Goal: Task Accomplishment & Management: Manage account settings

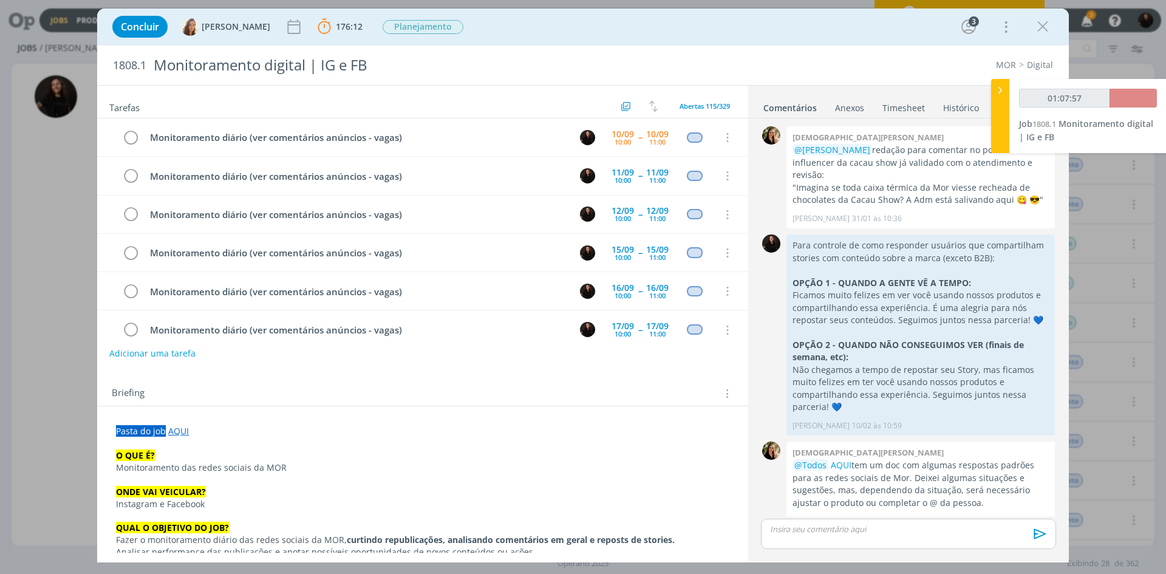
scroll to position [1177, 0]
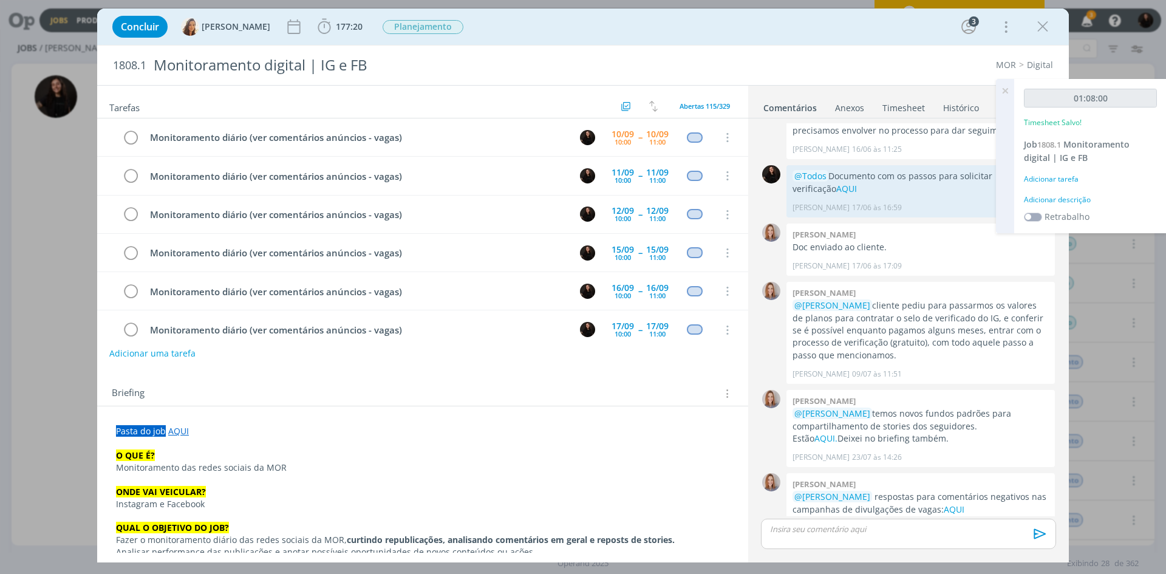
click at [1070, 197] on div "Adicionar descrição" at bounding box center [1090, 199] width 133 height 11
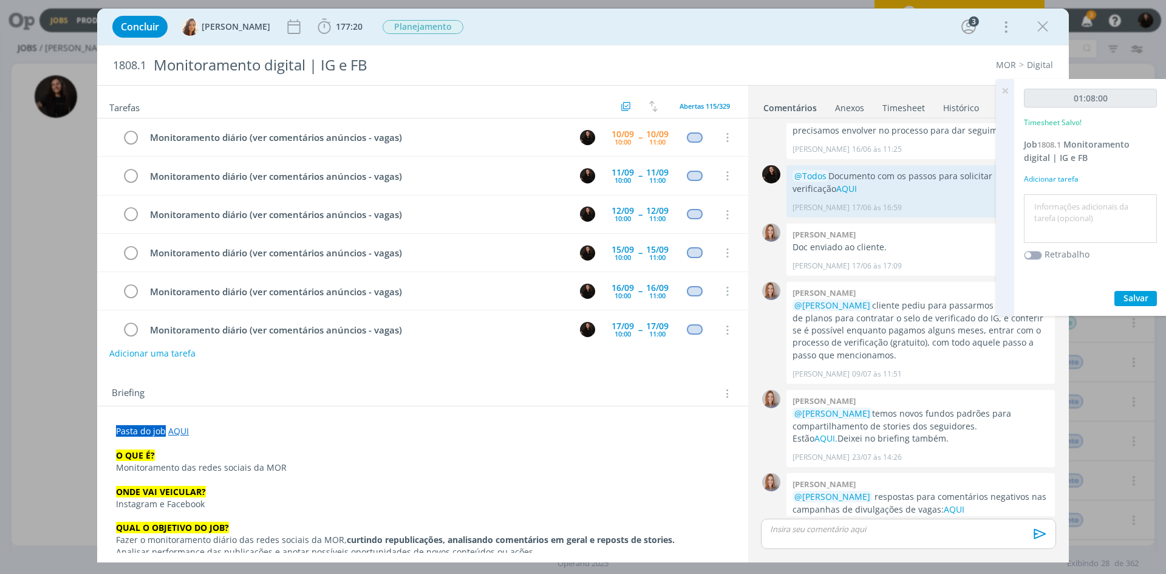
click at [1074, 203] on textarea at bounding box center [1090, 218] width 127 height 43
type textarea "monitoramento"
click at [1123, 284] on div "01:08:00 Timesheet Salvo! Job 1808.1 Monitoramento digital | IG e FB Adicionar …" at bounding box center [1090, 197] width 152 height 237
click at [338, 26] on span "177:20" at bounding box center [349, 27] width 27 height 12
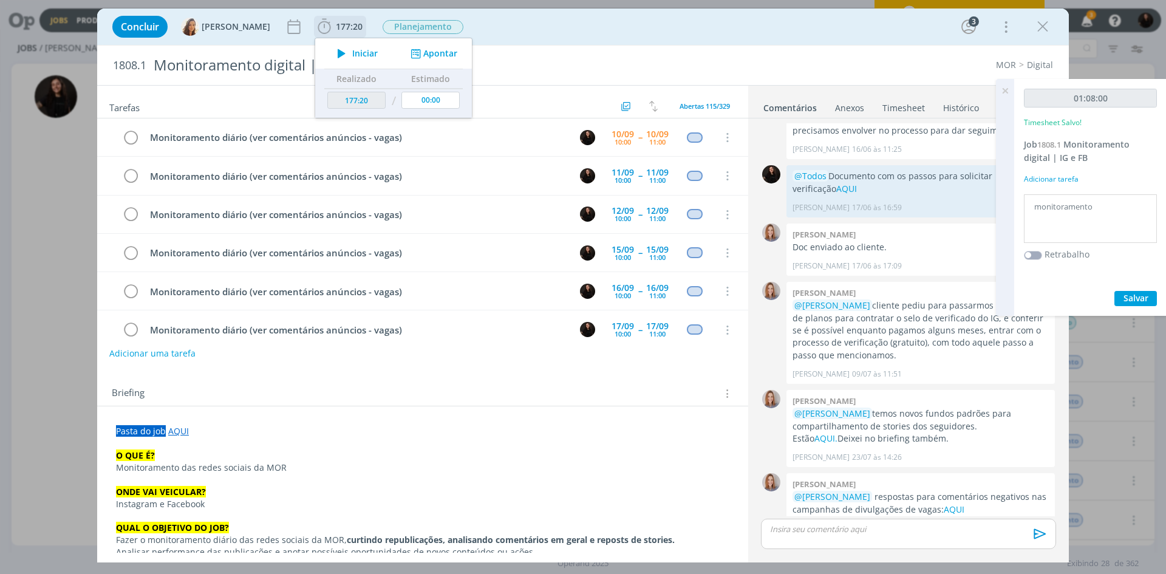
click at [356, 54] on span "Iniciar" at bounding box center [365, 53] width 26 height 9
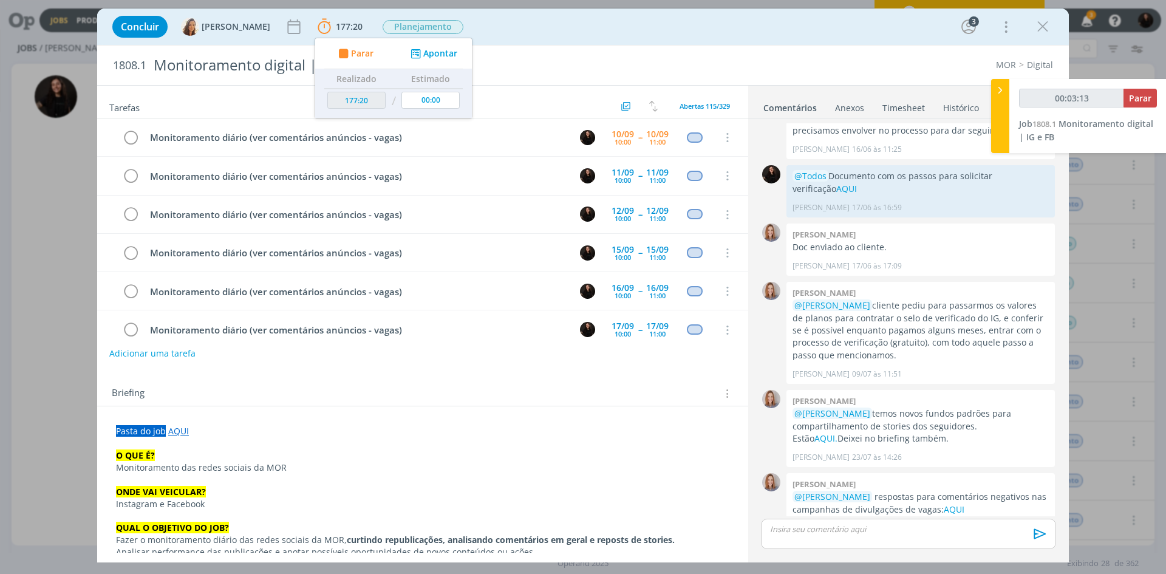
type input "00:03:14"
click at [996, 95] on icon at bounding box center [1000, 90] width 12 height 13
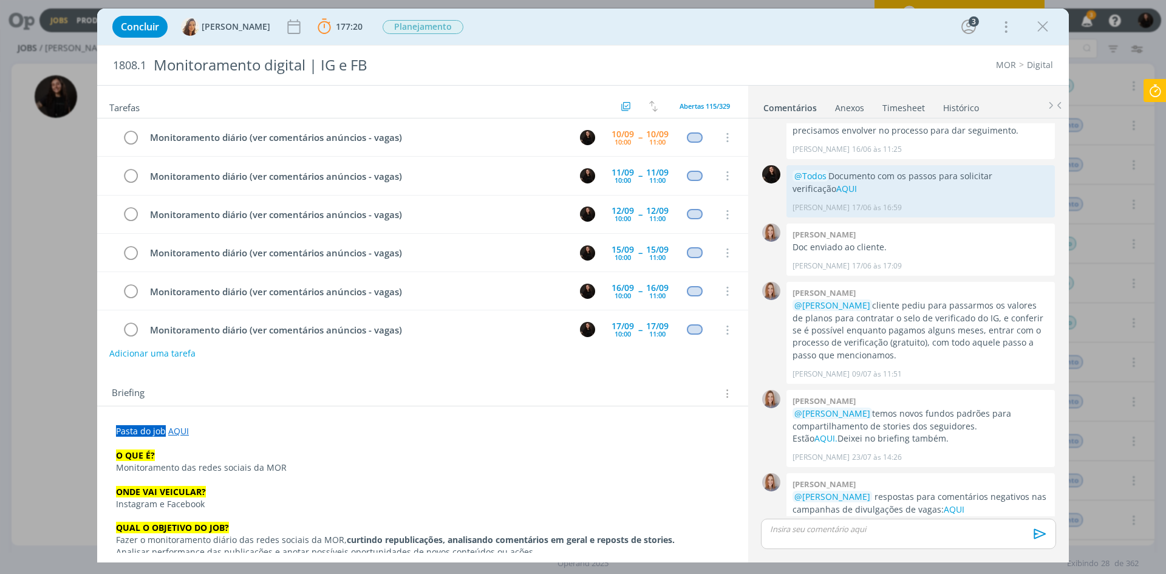
click at [1148, 94] on icon at bounding box center [1155, 91] width 22 height 24
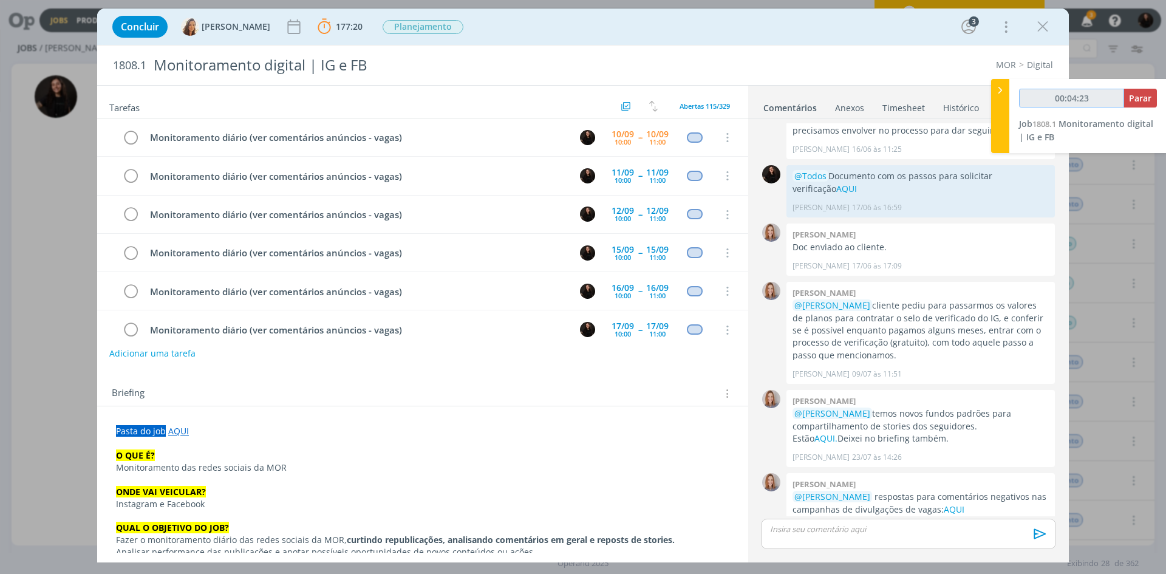
click at [1141, 94] on div "00:04:23 Parar" at bounding box center [1088, 98] width 138 height 19
click at [1140, 99] on span "Parar" at bounding box center [1140, 98] width 22 height 12
type input "00:05:00"
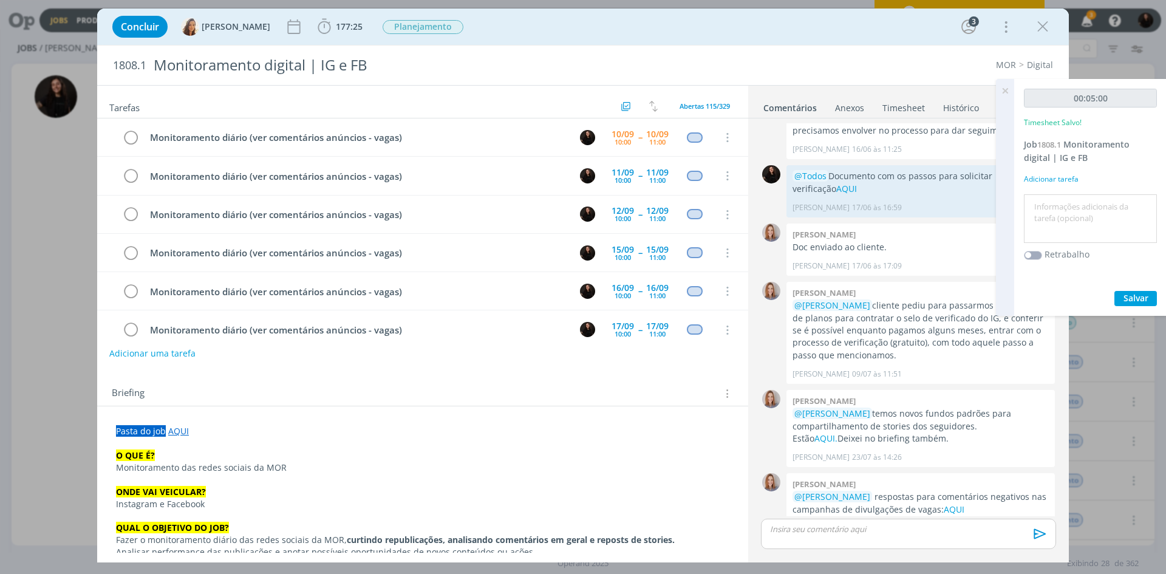
click at [1077, 231] on textarea at bounding box center [1090, 218] width 127 height 43
type textarea "monitoramento diário"
click at [1124, 298] on span "Salvar" at bounding box center [1135, 298] width 25 height 12
drag, startPoint x: 136, startPoint y: 135, endPoint x: 792, endPoint y: 336, distance: 685.9
click at [138, 135] on icon "dialog" at bounding box center [130, 138] width 17 height 18
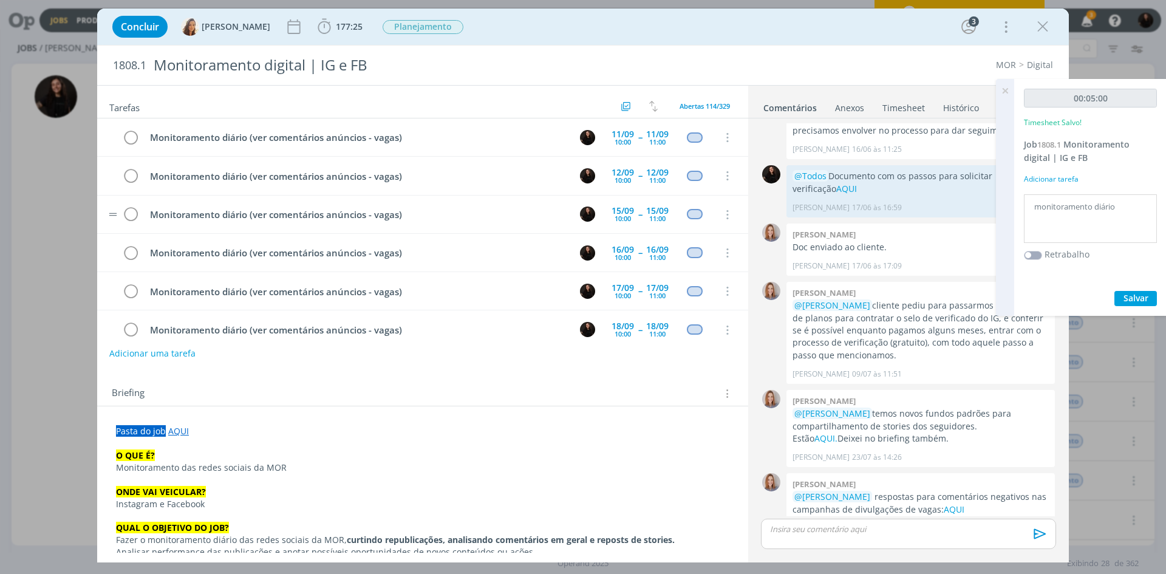
scroll to position [874, 0]
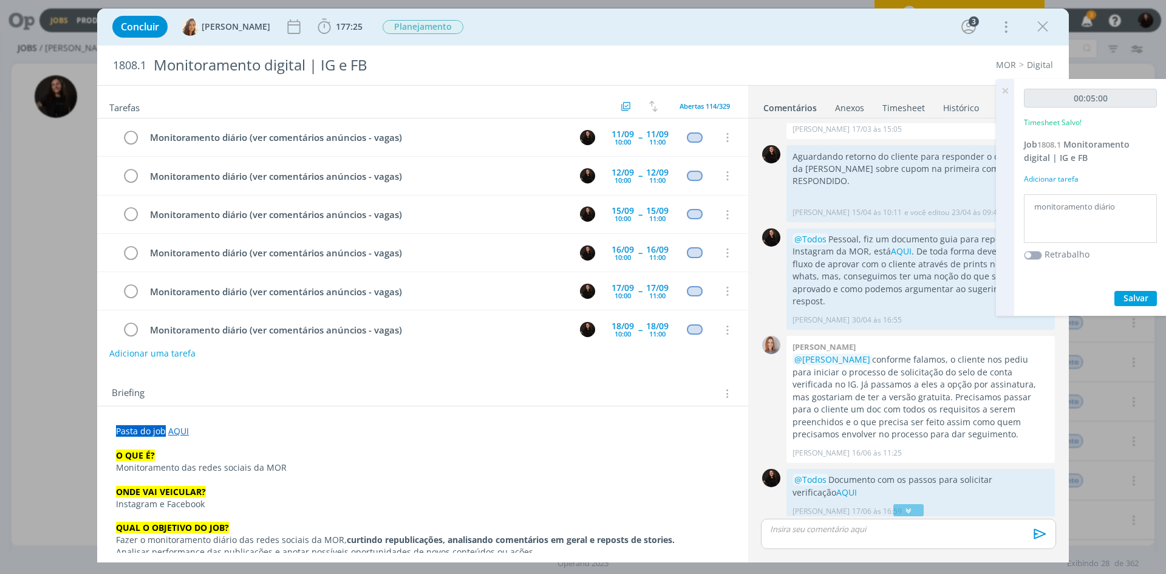
click at [1007, 92] on icon at bounding box center [1005, 91] width 22 height 24
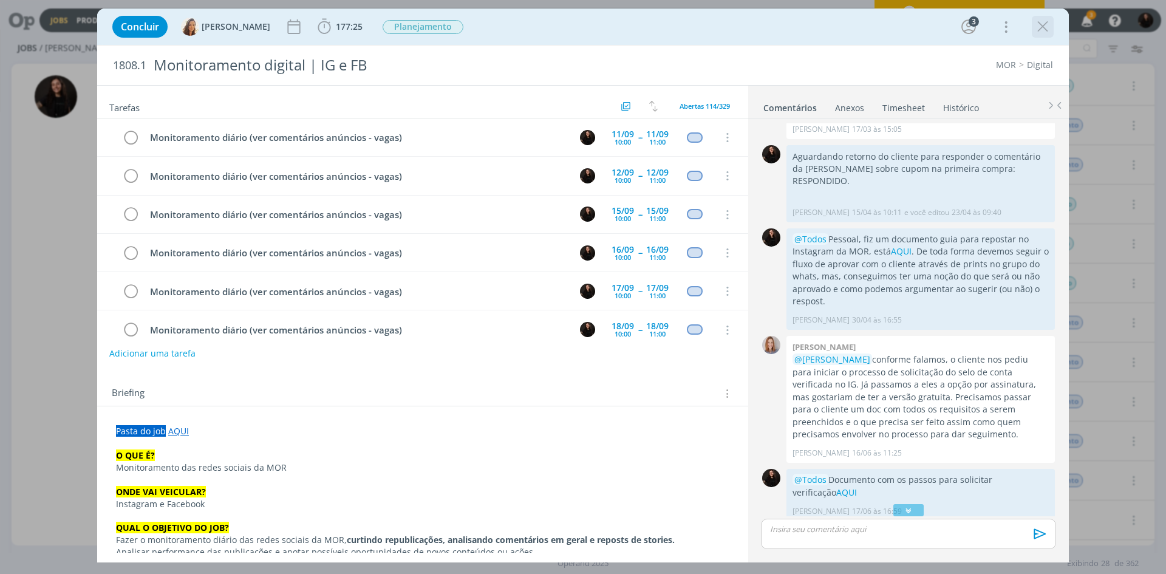
click at [1043, 28] on icon "dialog" at bounding box center [1042, 27] width 18 height 18
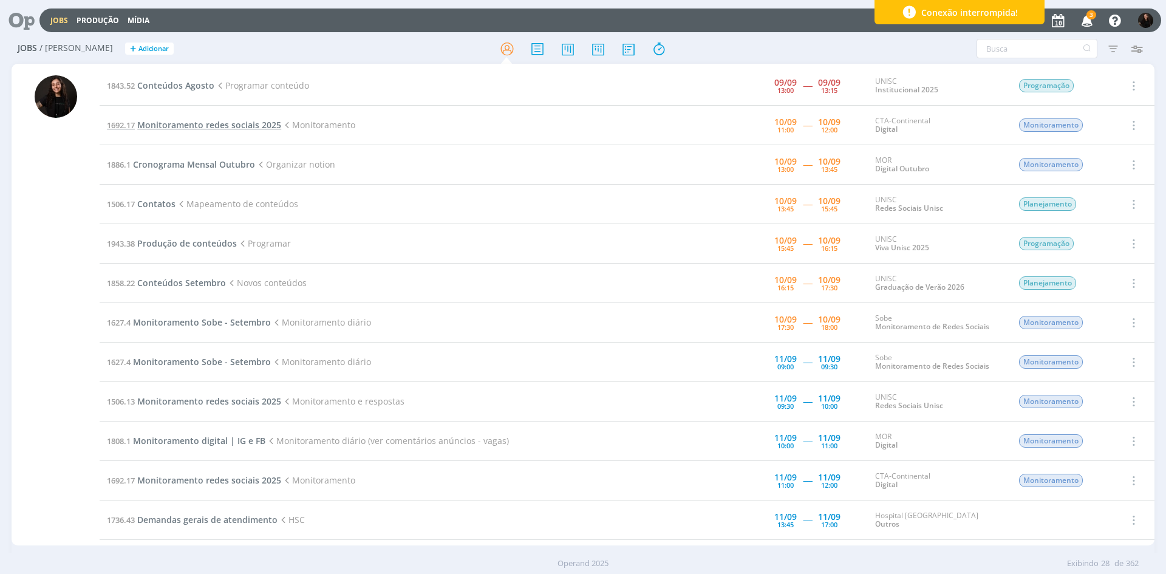
click at [219, 128] on span "Monitoramento redes sociais 2025" at bounding box center [209, 125] width 144 height 12
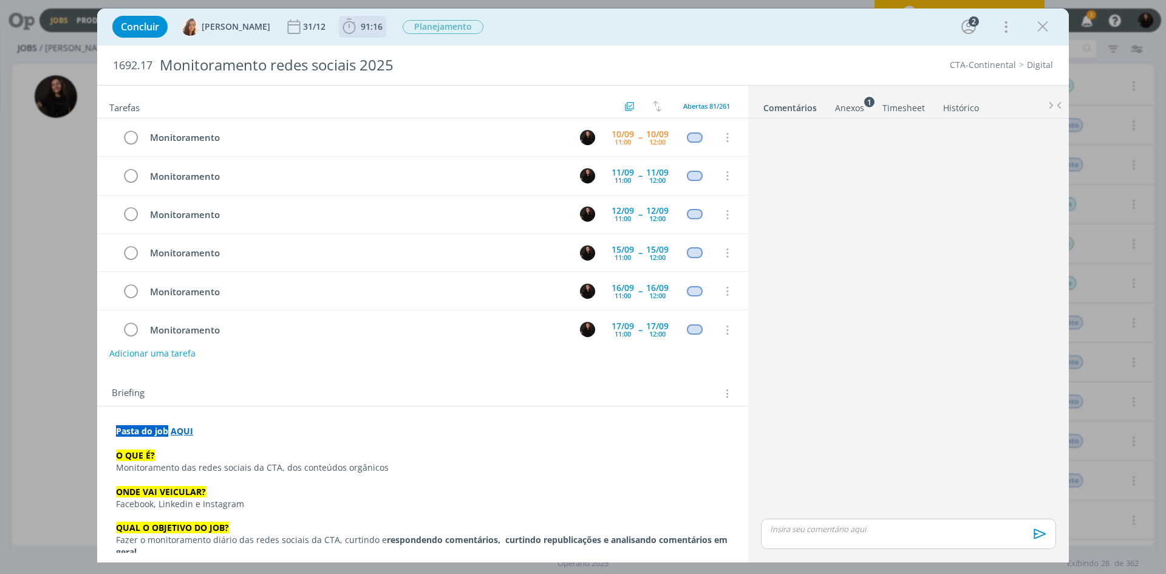
click at [341, 29] on icon "dialog" at bounding box center [349, 27] width 18 height 18
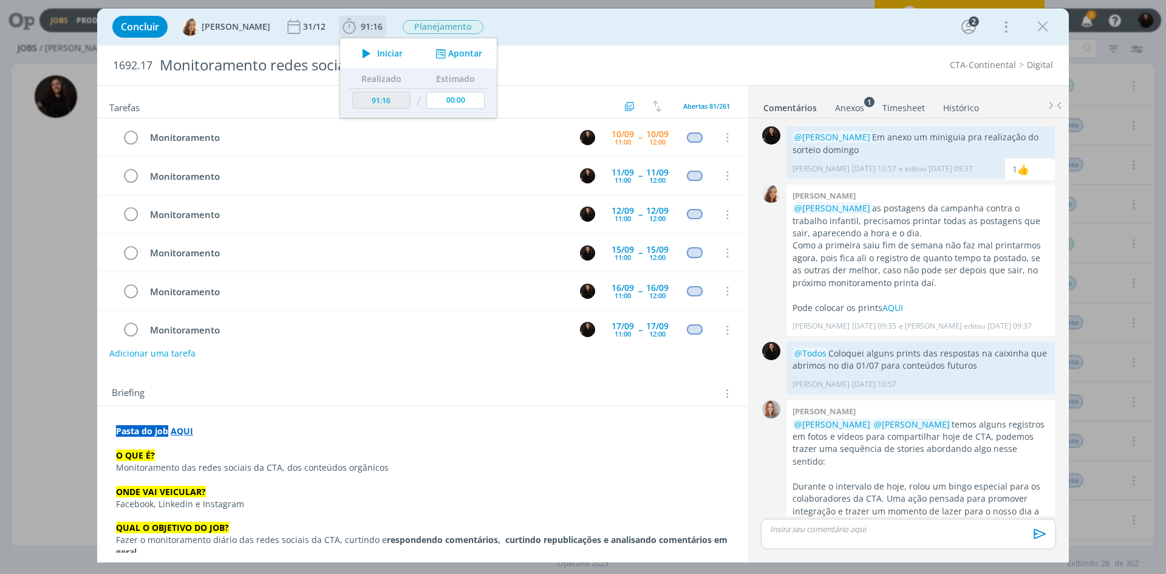
scroll to position [505, 0]
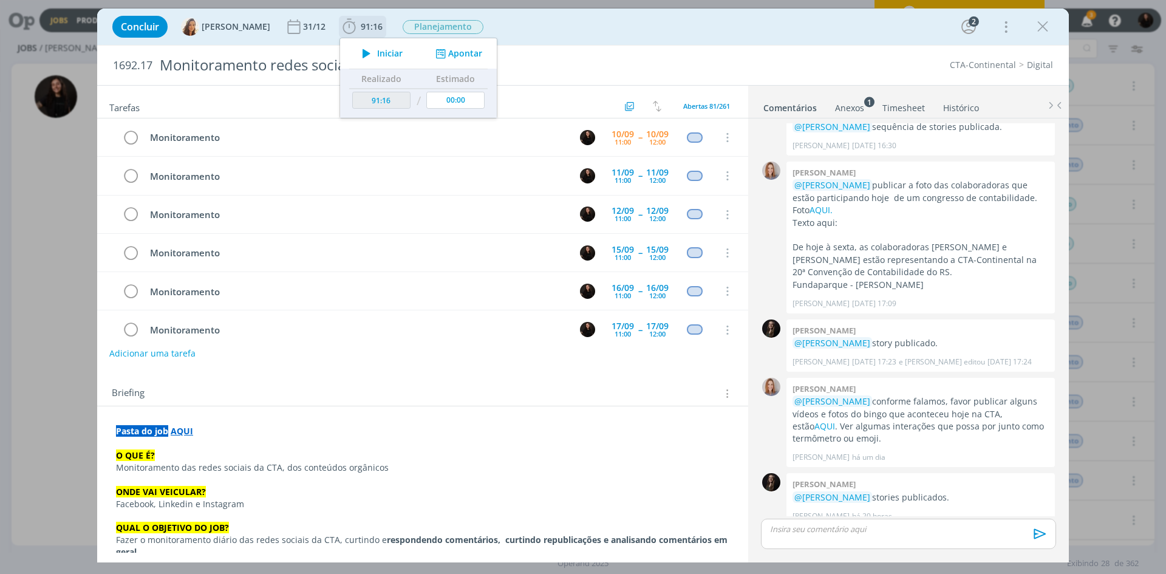
click at [377, 53] on span "Iniciar" at bounding box center [390, 53] width 26 height 9
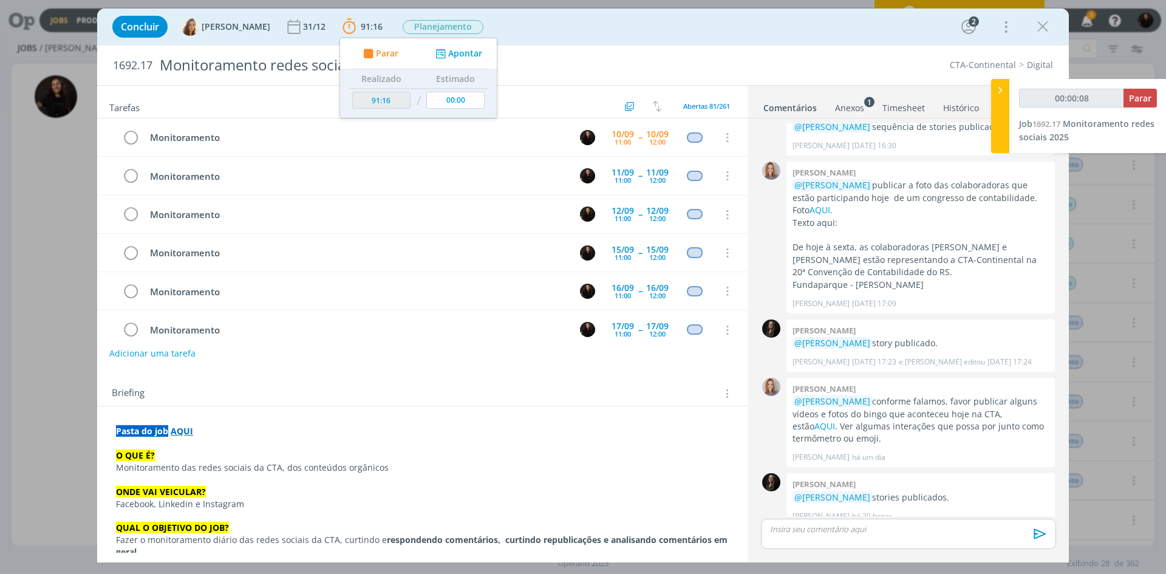
type input "00:00:09"
click at [998, 89] on icon at bounding box center [1000, 90] width 12 height 13
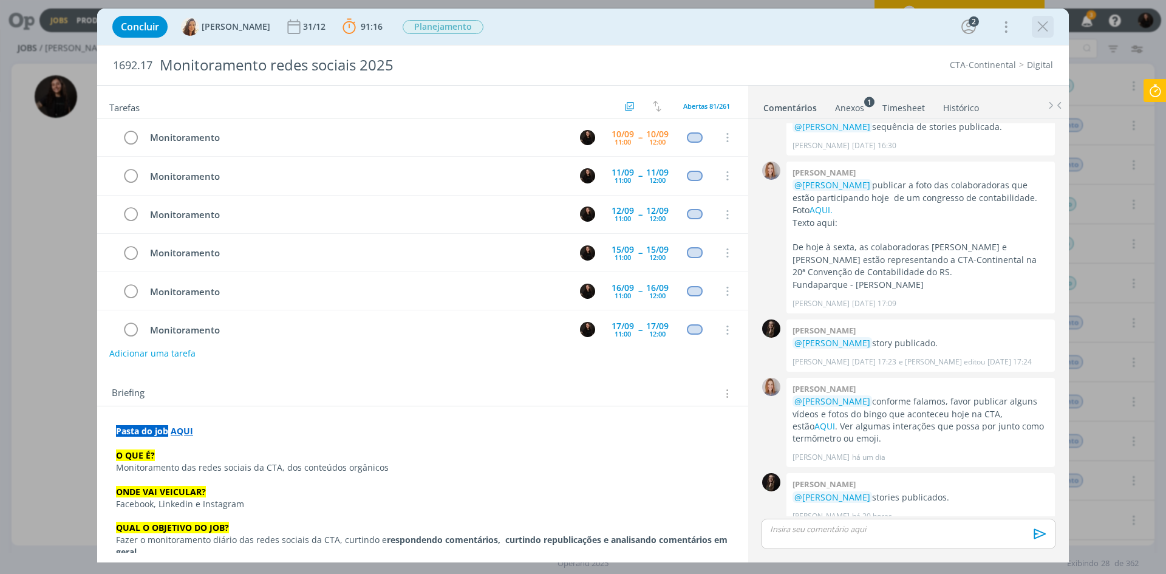
click at [1043, 28] on icon "dialog" at bounding box center [1042, 27] width 18 height 18
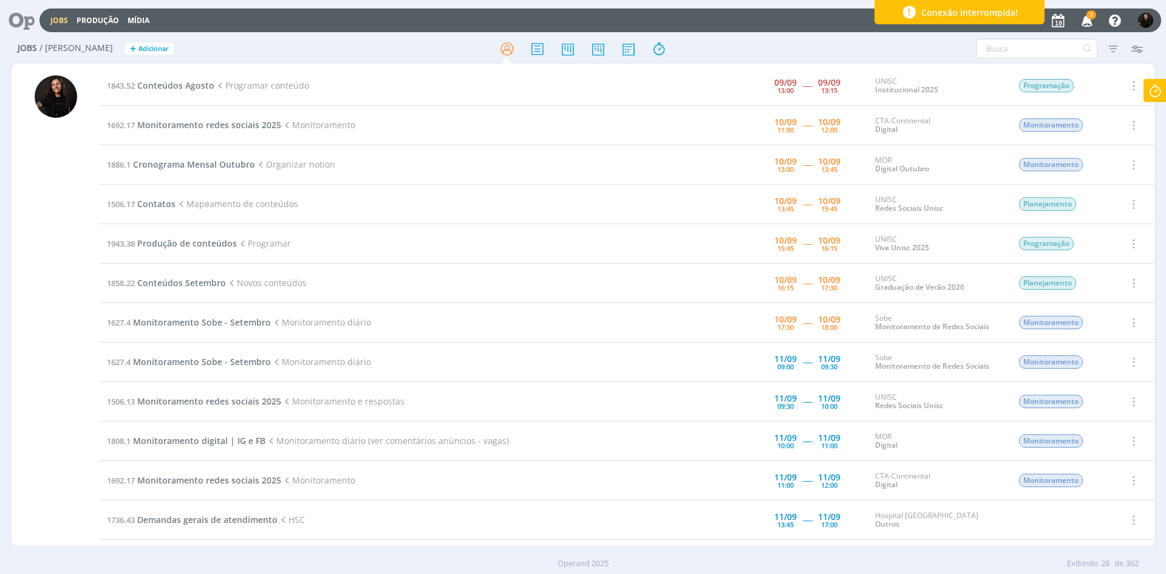
click at [1090, 18] on span "3" at bounding box center [1091, 14] width 10 height 9
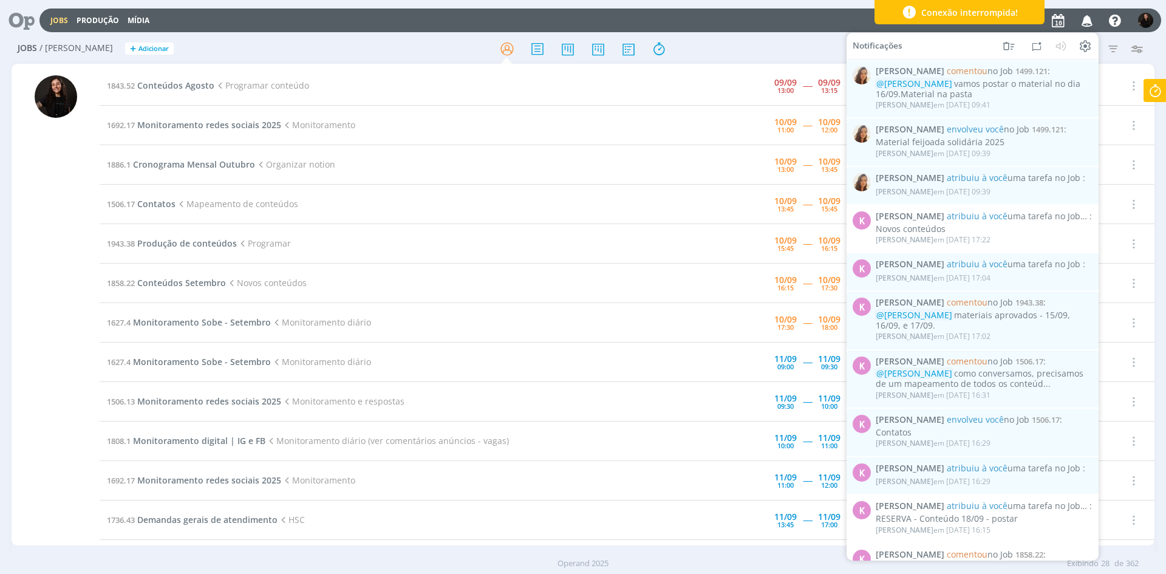
click at [1081, 22] on icon "button" at bounding box center [1087, 20] width 21 height 21
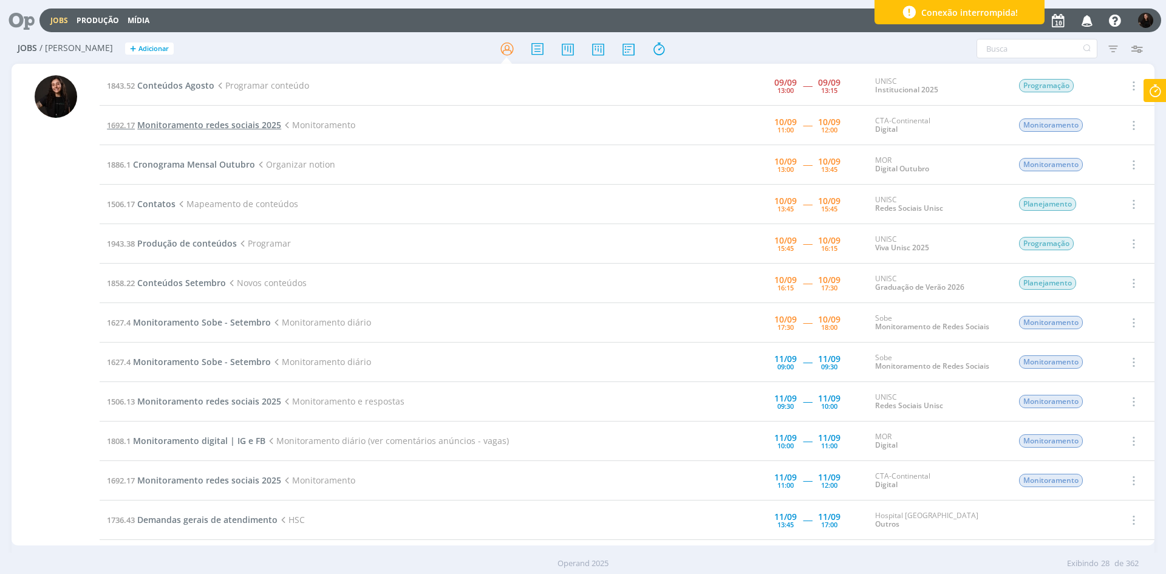
click at [236, 122] on span "Monitoramento redes sociais 2025" at bounding box center [209, 125] width 144 height 12
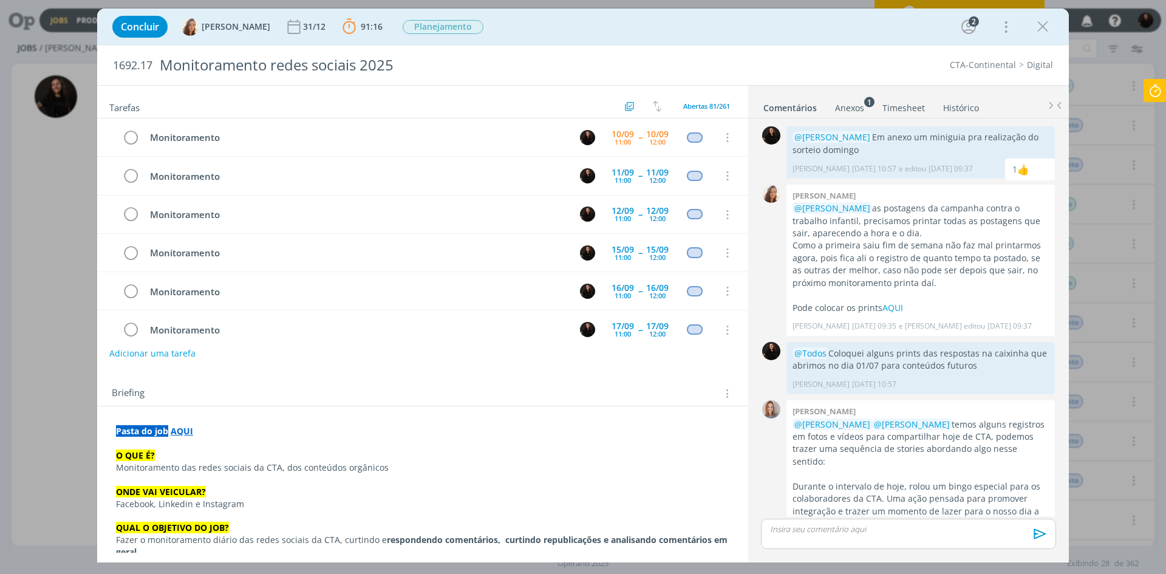
scroll to position [505, 0]
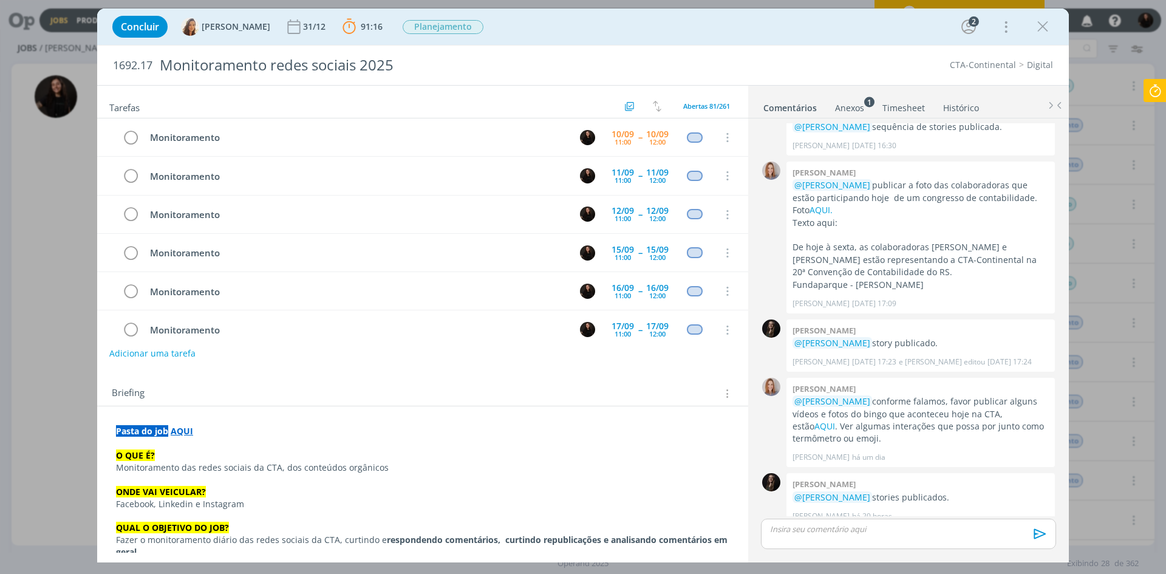
click at [1158, 86] on icon at bounding box center [1155, 91] width 22 height 24
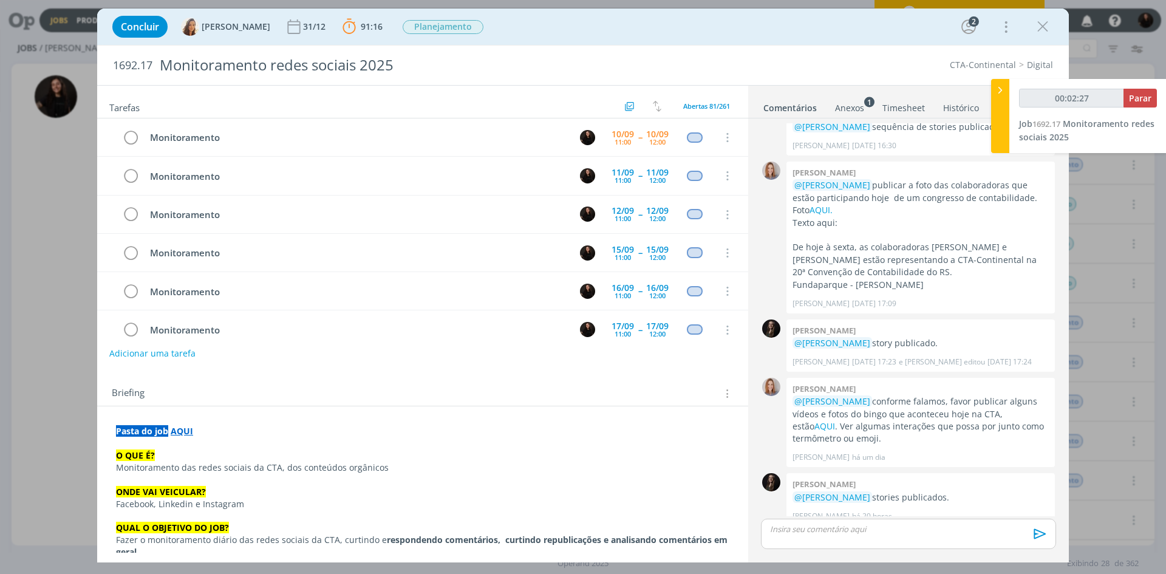
type input "00:02:28"
drag, startPoint x: 1003, startPoint y: 86, endPoint x: 840, endPoint y: 48, distance: 167.2
click at [999, 86] on icon at bounding box center [1000, 90] width 12 height 13
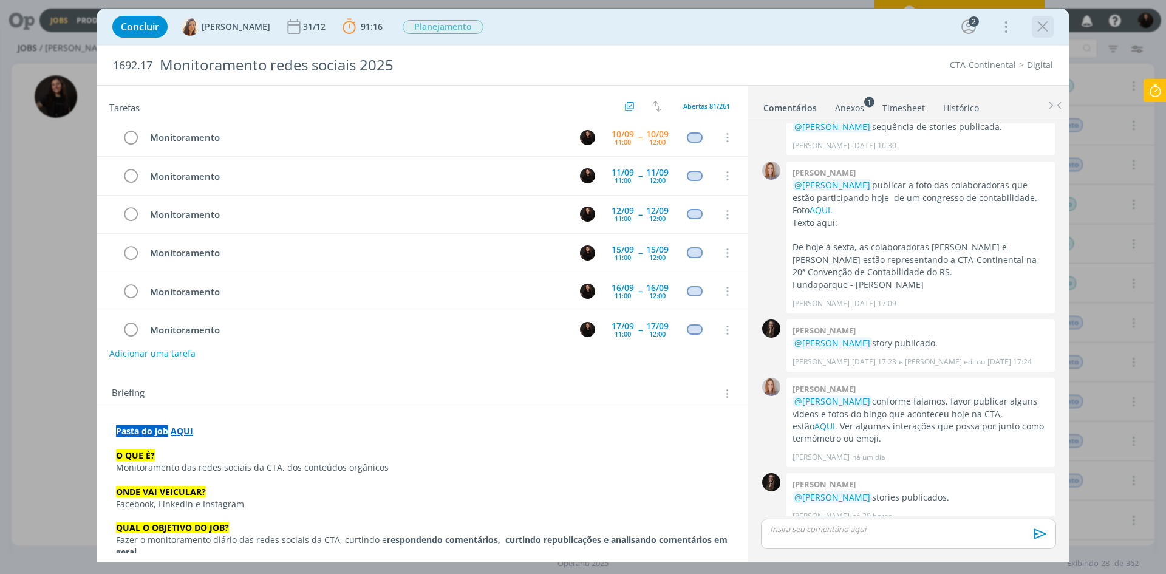
click at [1036, 32] on icon "dialog" at bounding box center [1042, 27] width 18 height 18
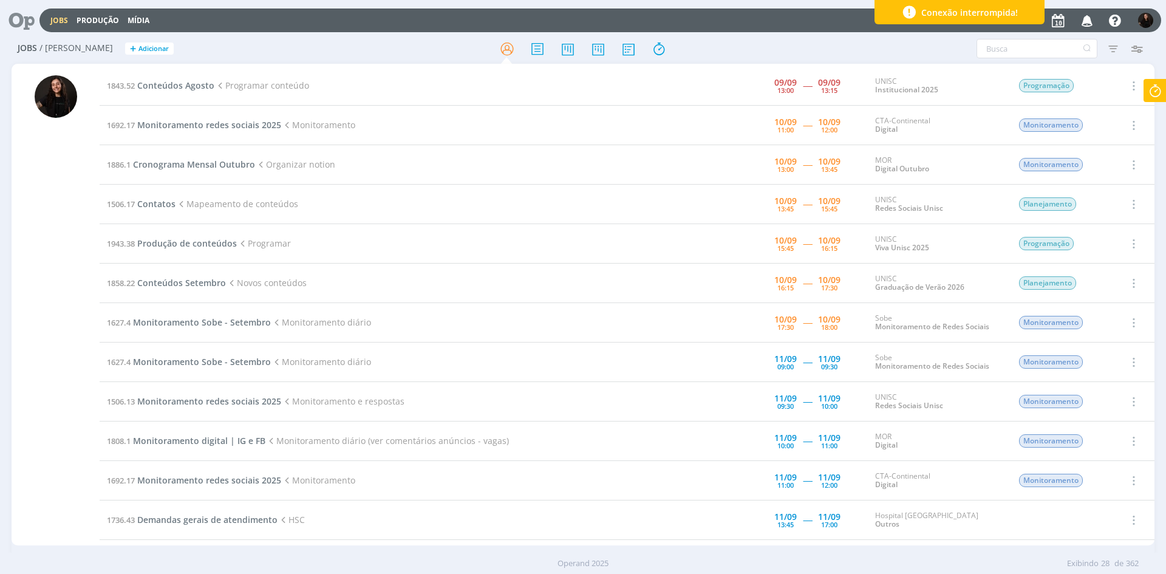
click at [1160, 87] on icon at bounding box center [1155, 91] width 22 height 24
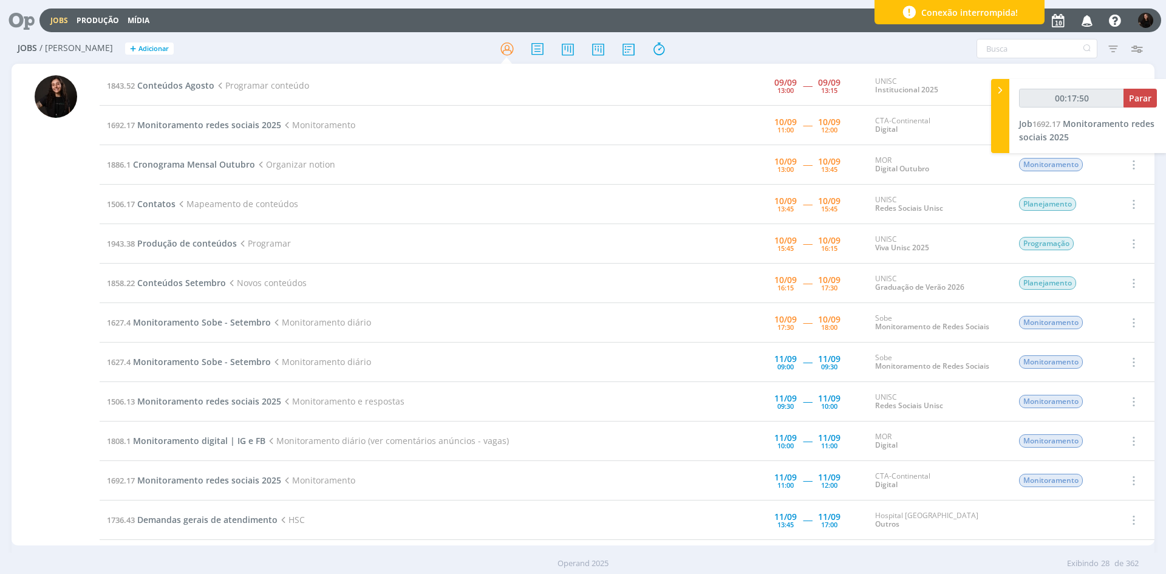
type input "00:17:51"
click at [1002, 89] on icon at bounding box center [1000, 90] width 12 height 13
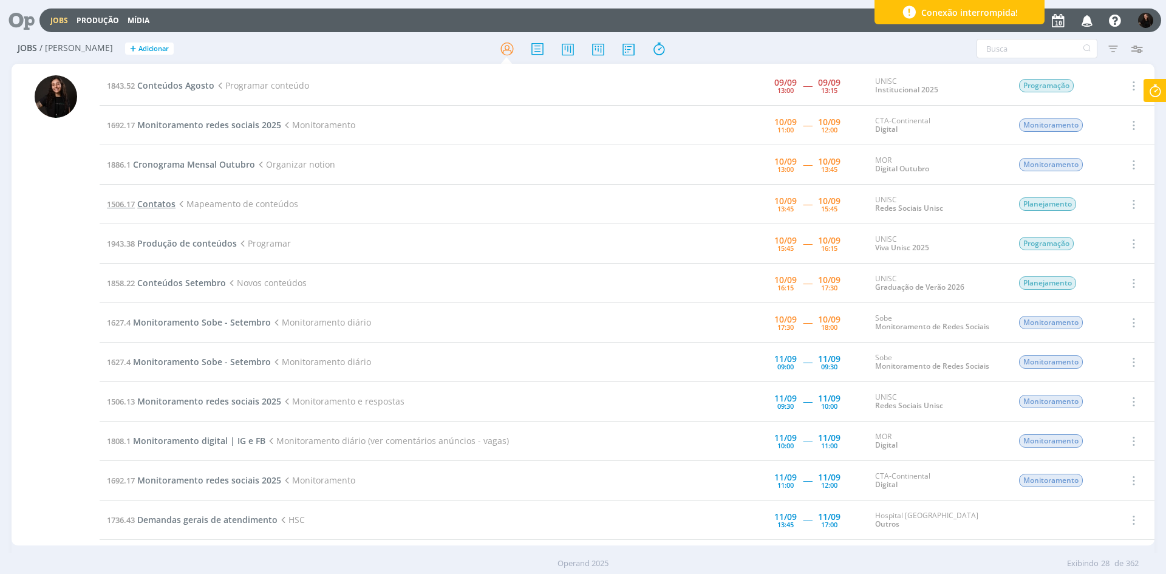
click at [148, 203] on span "Contatos" at bounding box center [156, 204] width 38 height 12
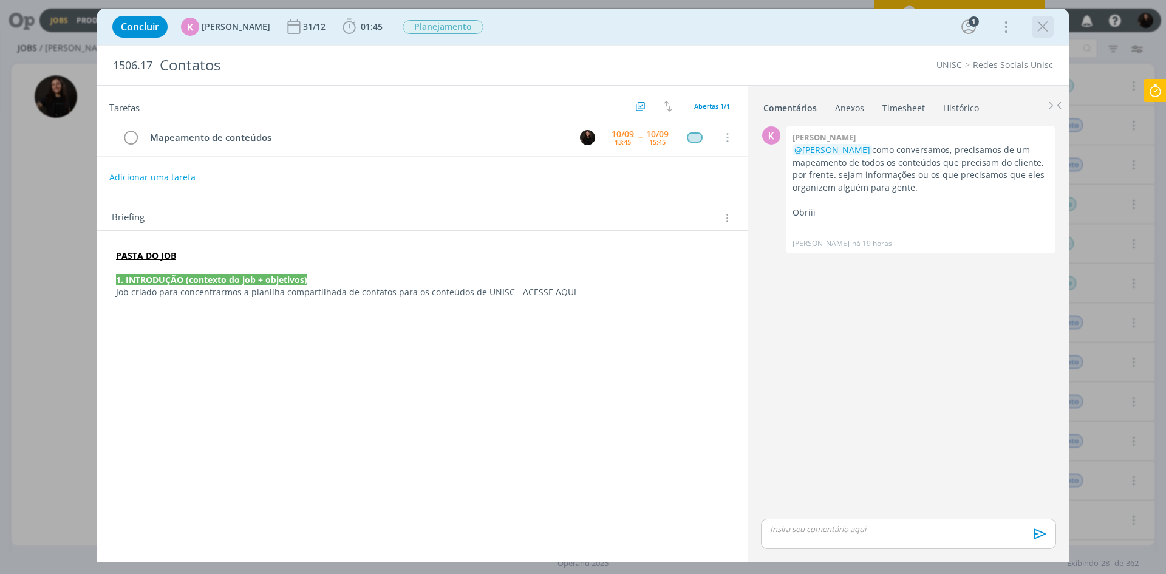
click at [1049, 27] on icon "dialog" at bounding box center [1042, 27] width 18 height 18
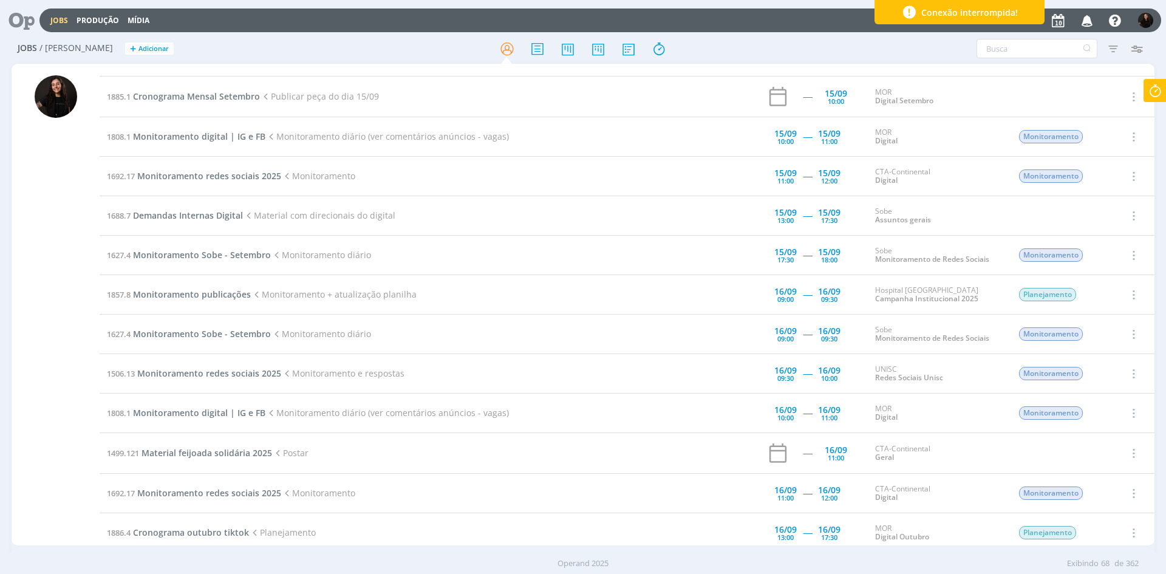
scroll to position [911, 0]
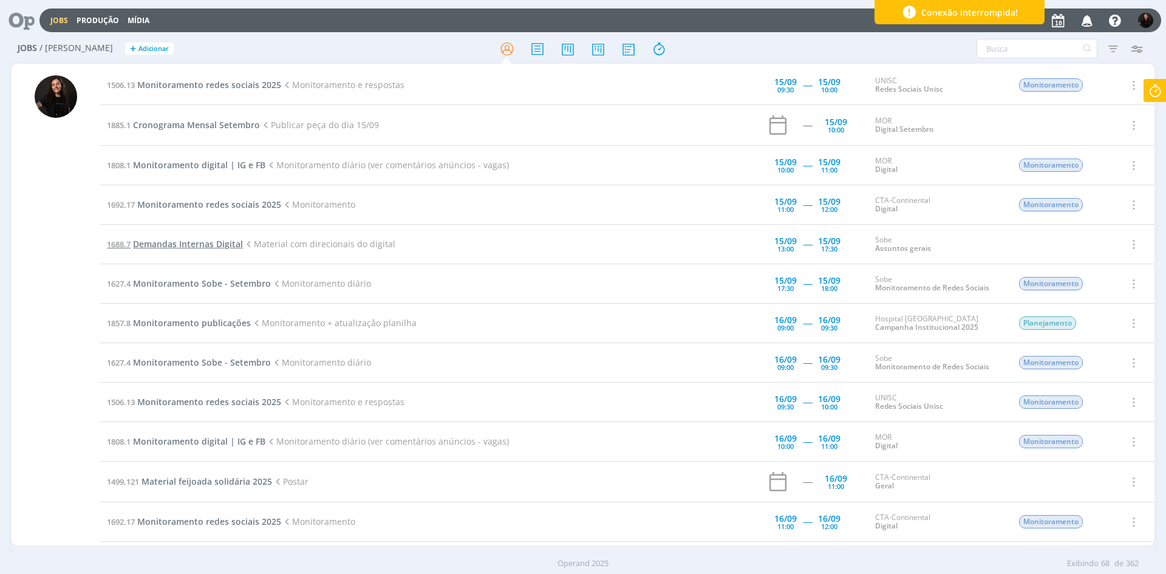
click at [217, 239] on span "Demandas Internas Digital" at bounding box center [188, 244] width 110 height 12
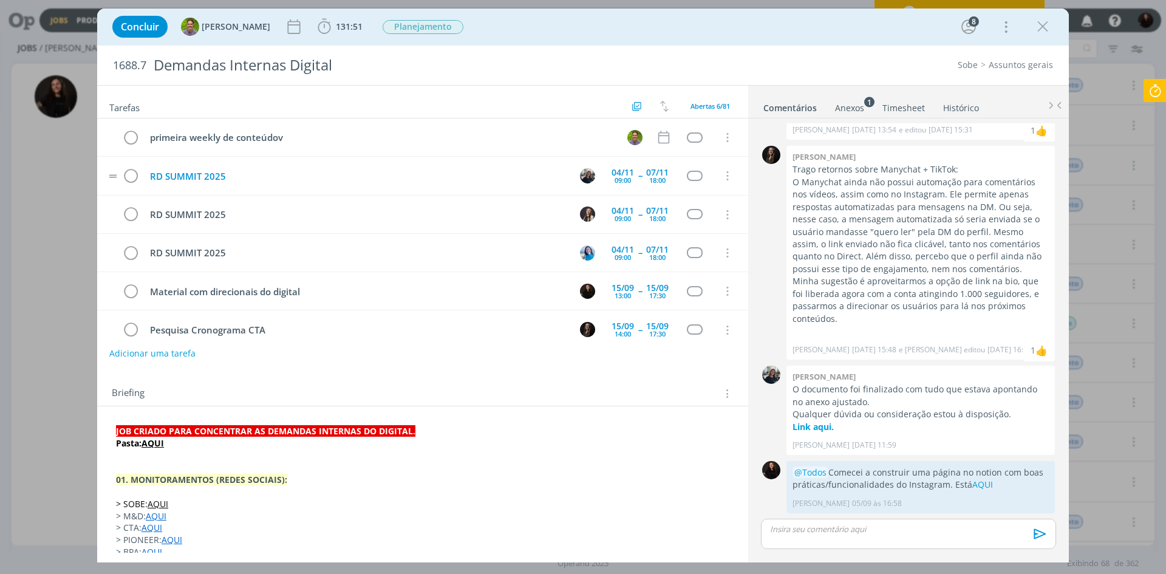
scroll to position [16, 0]
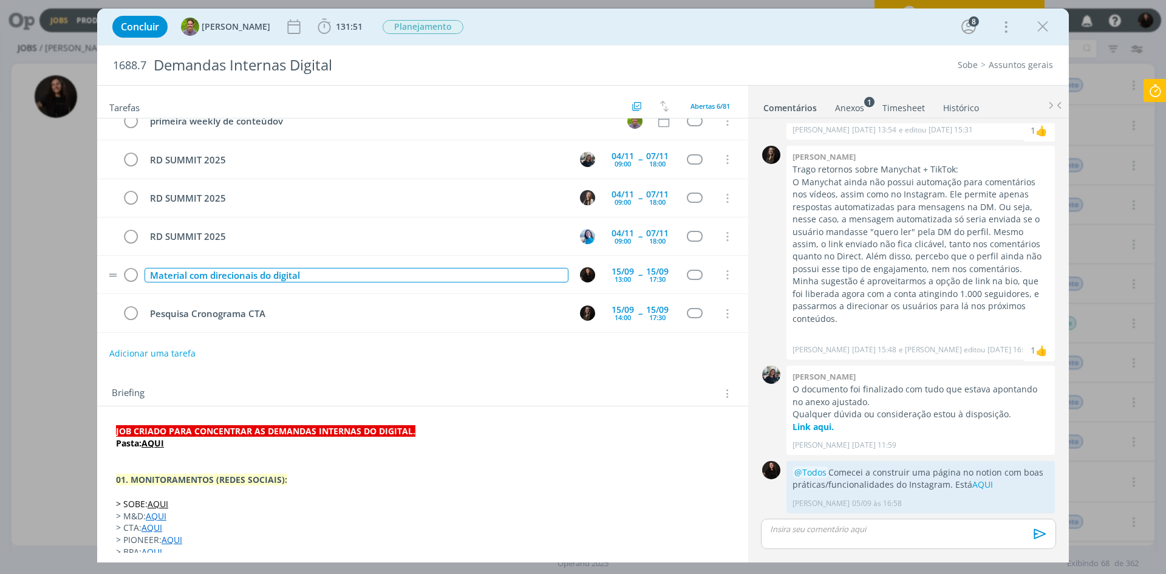
click at [323, 279] on div "Material com direcionais do digital" at bounding box center [357, 275] width 424 height 15
drag, startPoint x: 299, startPoint y: 277, endPoint x: 140, endPoint y: 284, distance: 159.2
click at [140, 284] on tr "Material com direcionais do digital [DATE] 13:00 -- [DATE] 17:30 Cancelar" at bounding box center [422, 275] width 651 height 38
click at [206, 270] on div "DOCUMENTO SOBRE MEU CLIENTES" at bounding box center [357, 275] width 424 height 15
click at [1120, 240] on div "Concluir [PERSON_NAME] 131:51 Iniciar Apontar Data * [DATE] Horas * 00:00 Taref…" at bounding box center [583, 287] width 1166 height 574
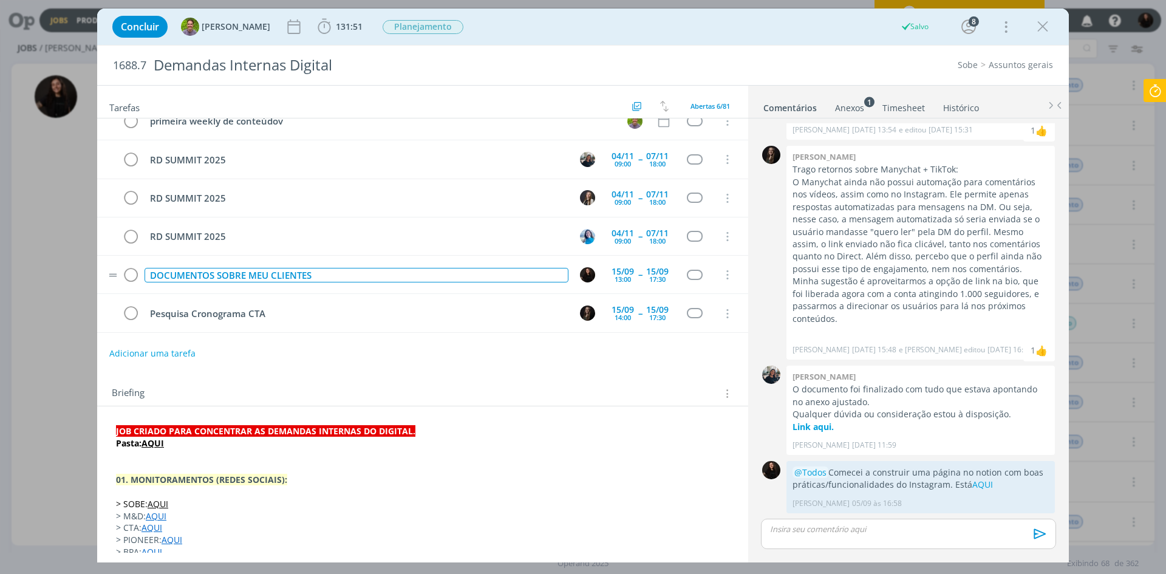
click at [273, 271] on div "DOCUMENTOS SOBRE MEU CLIENTES" at bounding box center [357, 275] width 424 height 15
click at [1108, 155] on div "Concluir [PERSON_NAME] 131:51 Iniciar Apontar Data * [DATE] Horas * 00:00 Taref…" at bounding box center [583, 287] width 1166 height 574
click at [1039, 30] on icon "dialog" at bounding box center [1042, 27] width 18 height 18
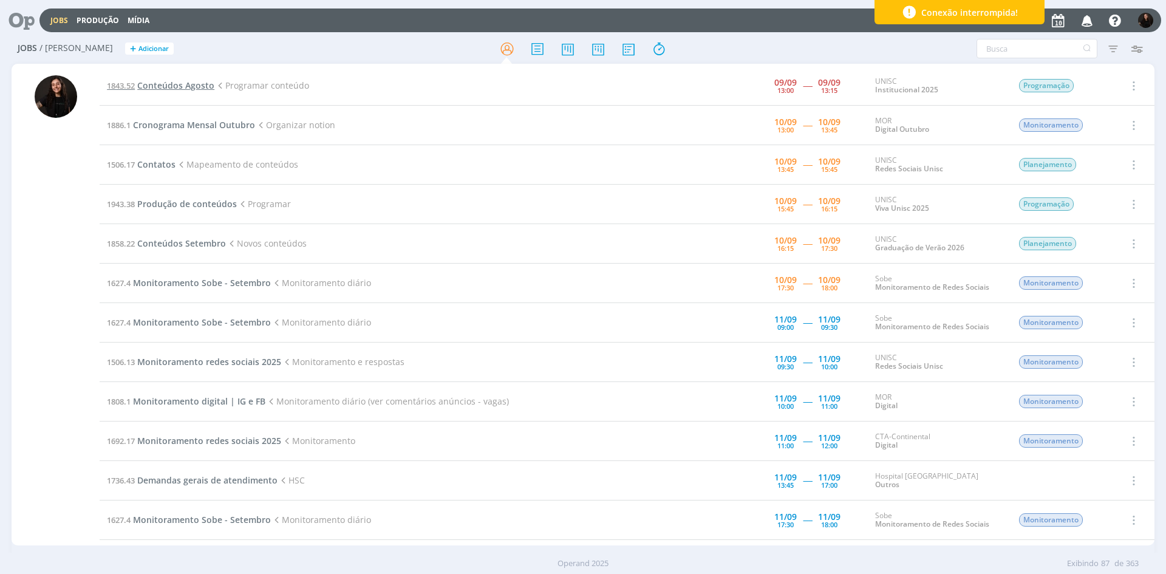
click at [198, 83] on span "Conteúdos Agosto" at bounding box center [175, 86] width 77 height 12
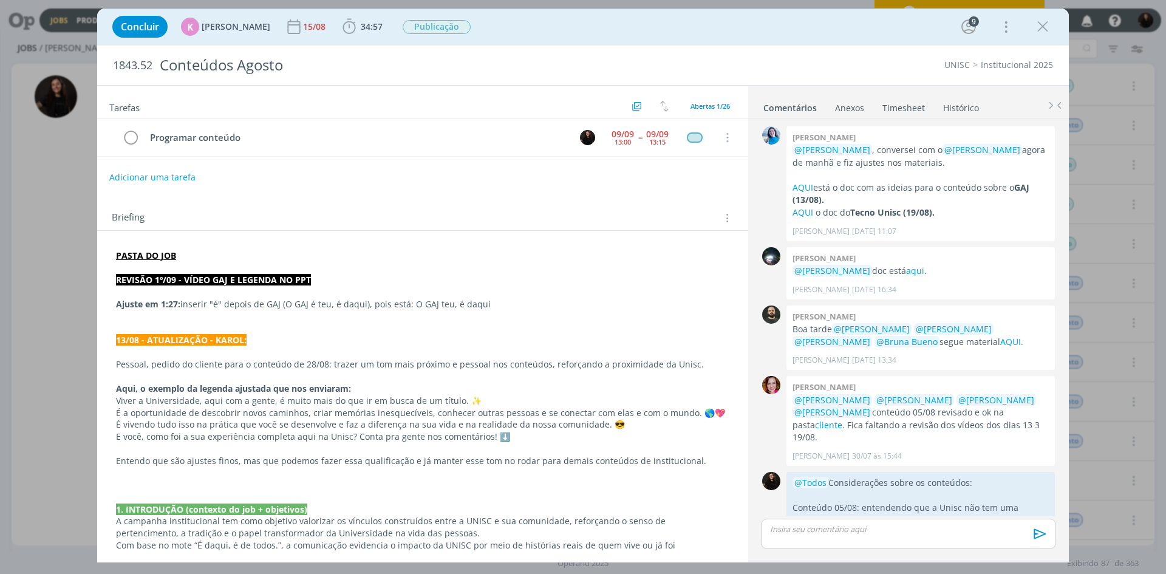
scroll to position [1306, 0]
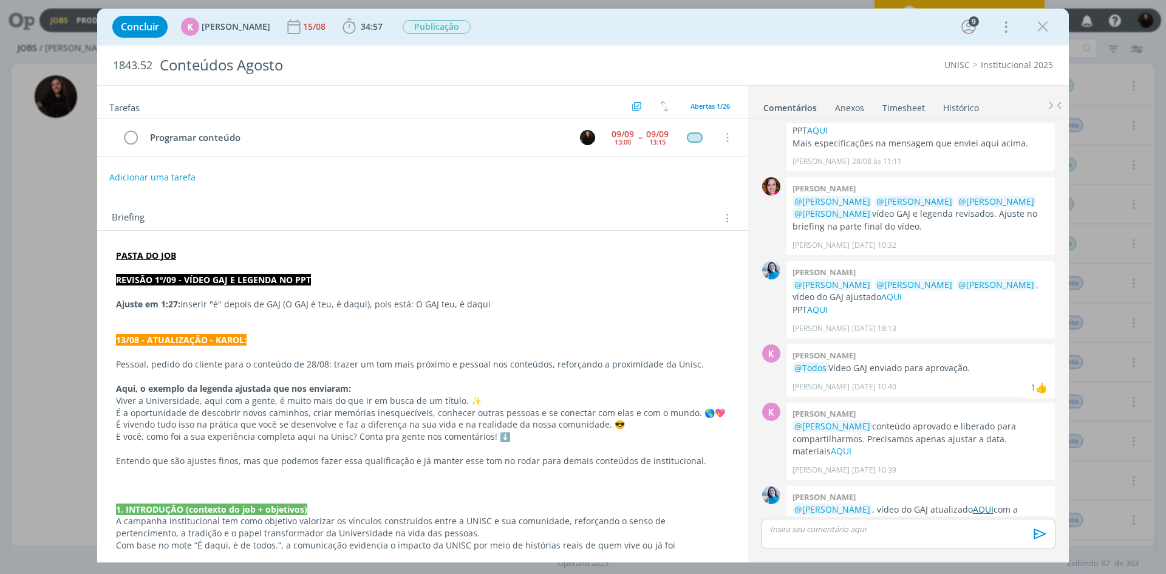
click at [973, 503] on link "AQUI" at bounding box center [983, 509] width 21 height 12
click at [1042, 27] on icon "dialog" at bounding box center [1042, 27] width 18 height 18
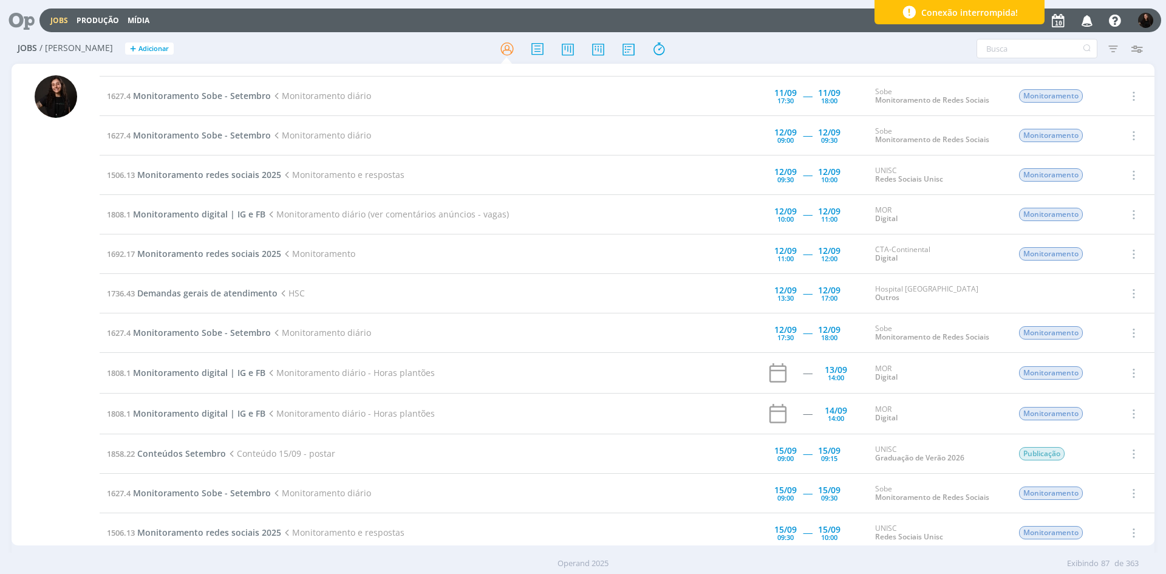
scroll to position [546, 0]
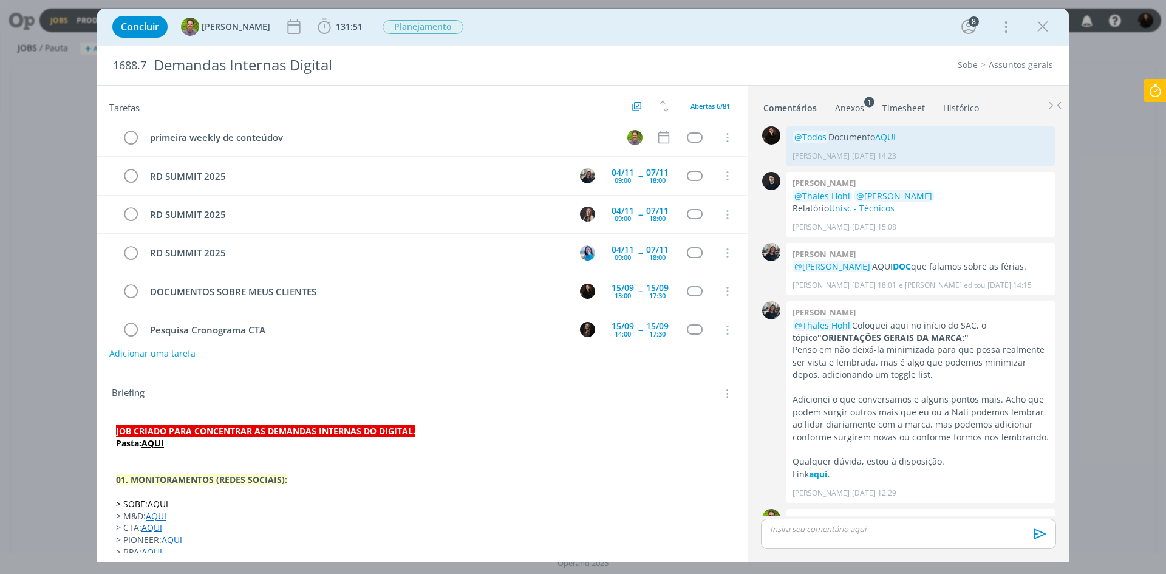
scroll to position [508, 0]
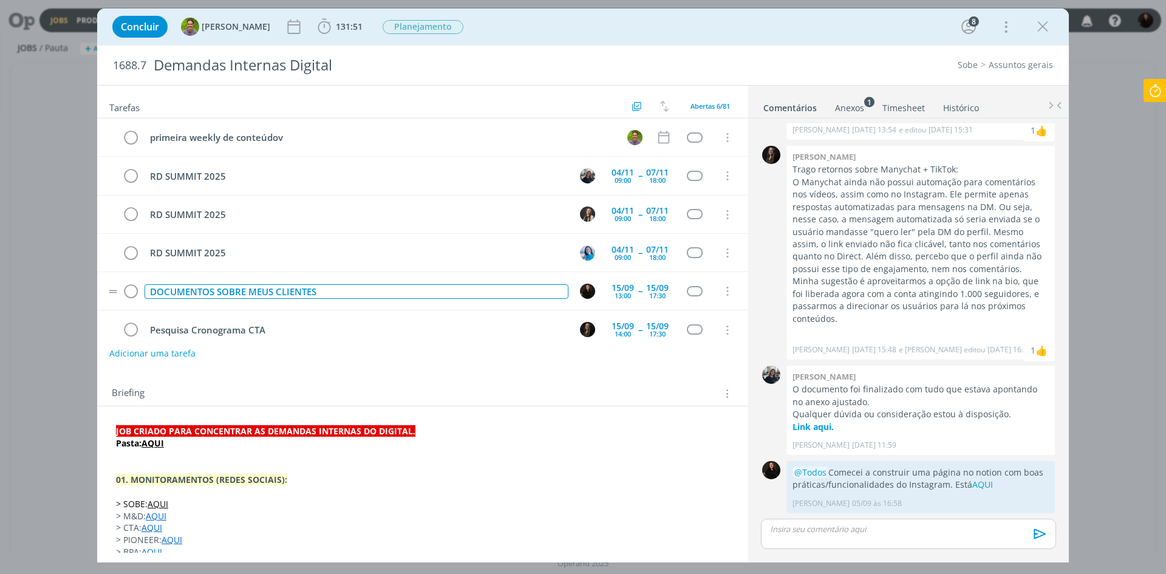
click at [217, 292] on div "DOCUMENTOS SOBRE MEUS CLIENTES" at bounding box center [357, 291] width 424 height 15
copy div "DOCUMENTOS SOBRE MEUS CLIENTES"
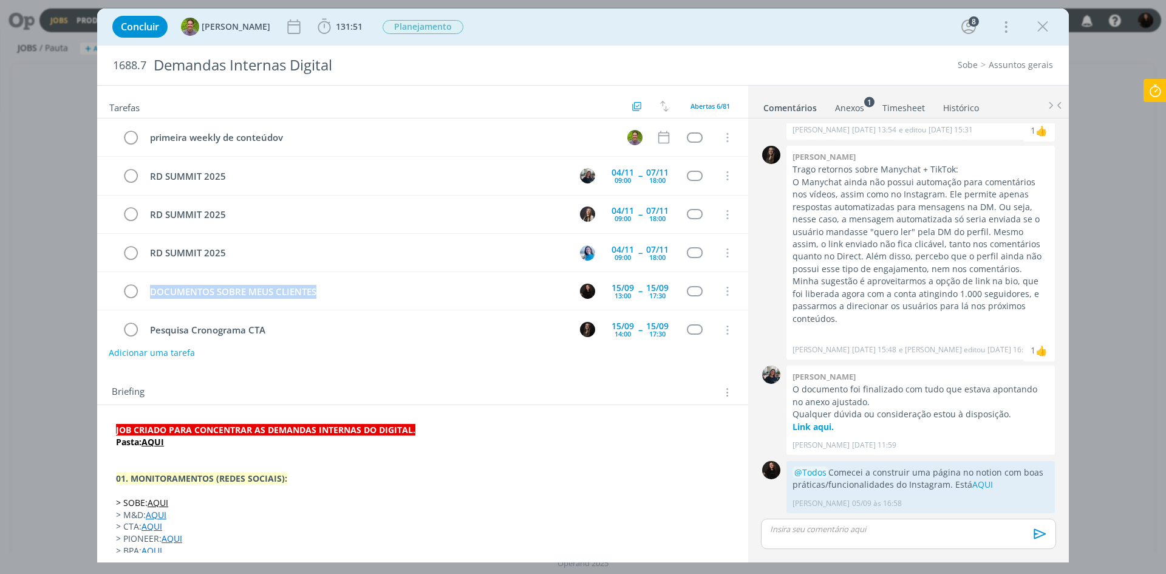
click at [151, 358] on button "Adicionar uma tarefa" at bounding box center [152, 352] width 86 height 21
paste input "DOCUMENTOS SOBRE MEUS CLIENTES"
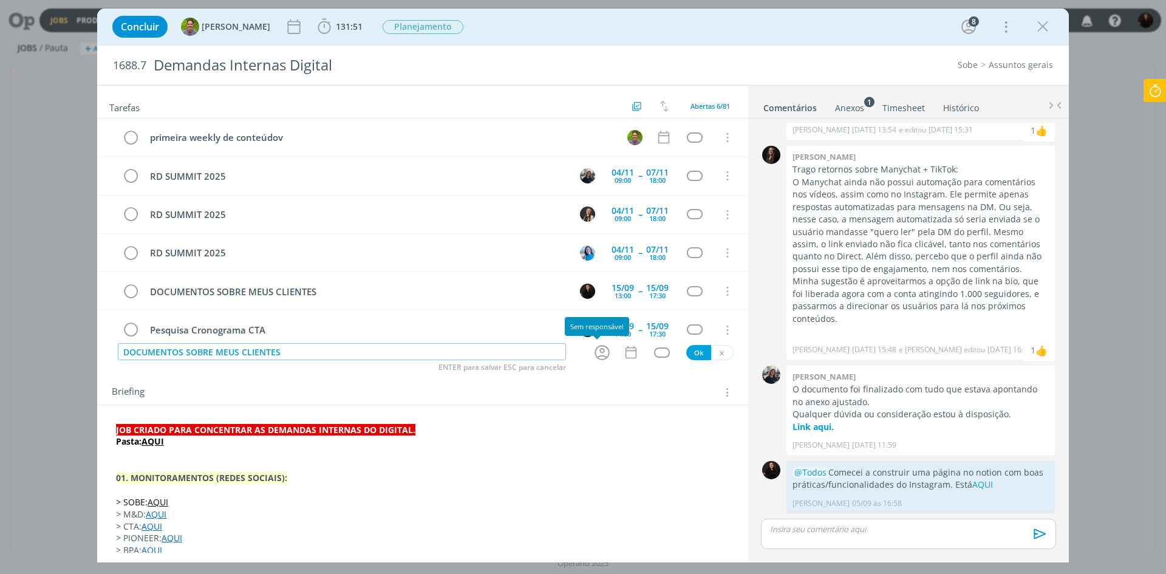
click at [593, 350] on icon "dialog" at bounding box center [602, 352] width 19 height 19
type input "DOCUMENTOS SOBRE MEUS CLIENTES"
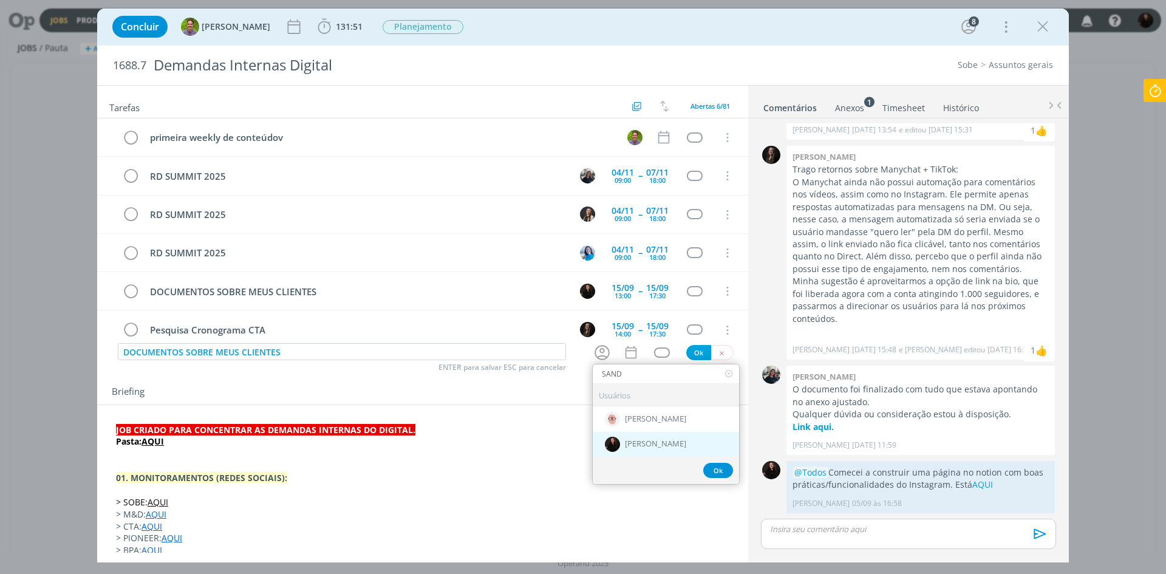
type input "SAND"
click at [617, 441] on div "[PERSON_NAME]" at bounding box center [666, 443] width 146 height 25
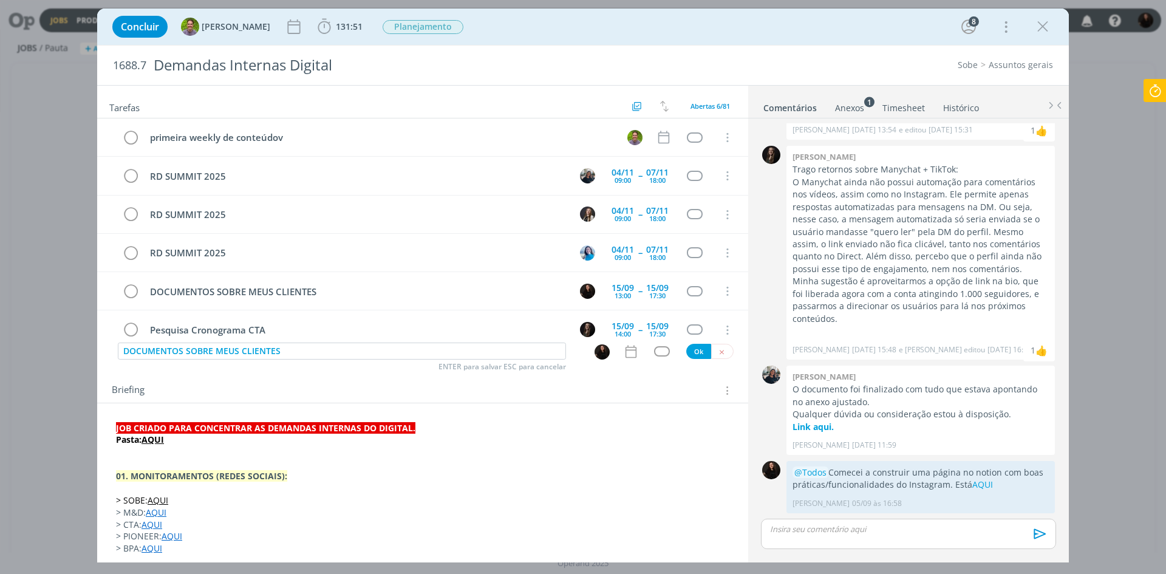
click at [623, 352] on icon "dialog" at bounding box center [631, 352] width 16 height 16
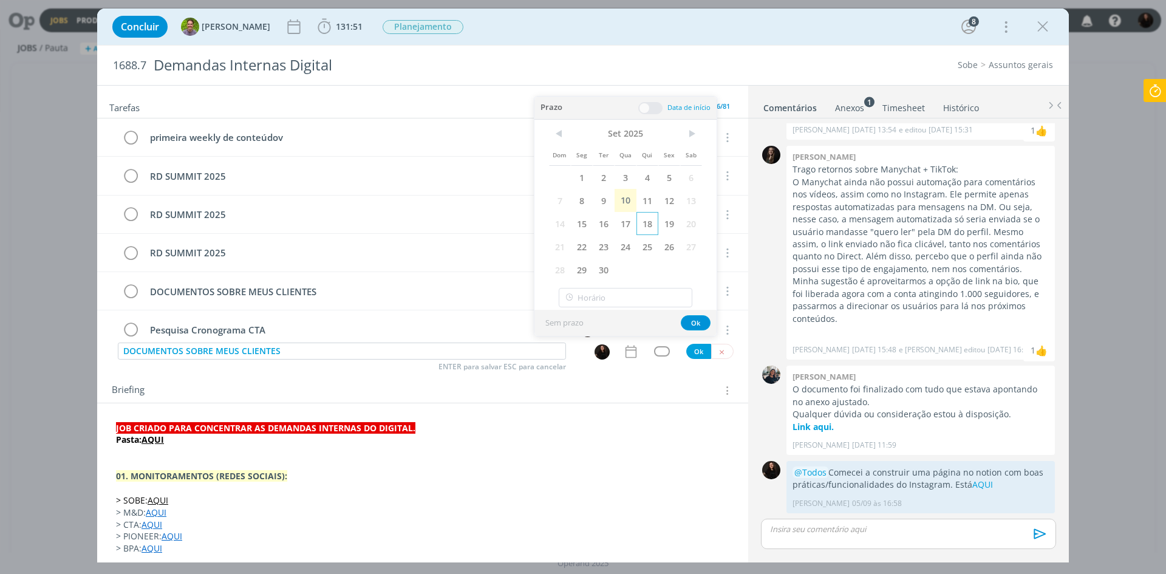
drag, startPoint x: 583, startPoint y: 222, endPoint x: 649, endPoint y: 222, distance: 65.6
click at [649, 223] on div "Dom Seg Ter Qua Qui Sex Sab 1 2 3 4 5 6 7 8 9 10 11 12 13 14 15 16 17 18 19 20 …" at bounding box center [625, 202] width 153 height 157
click at [649, 222] on span "18" at bounding box center [647, 223] width 22 height 23
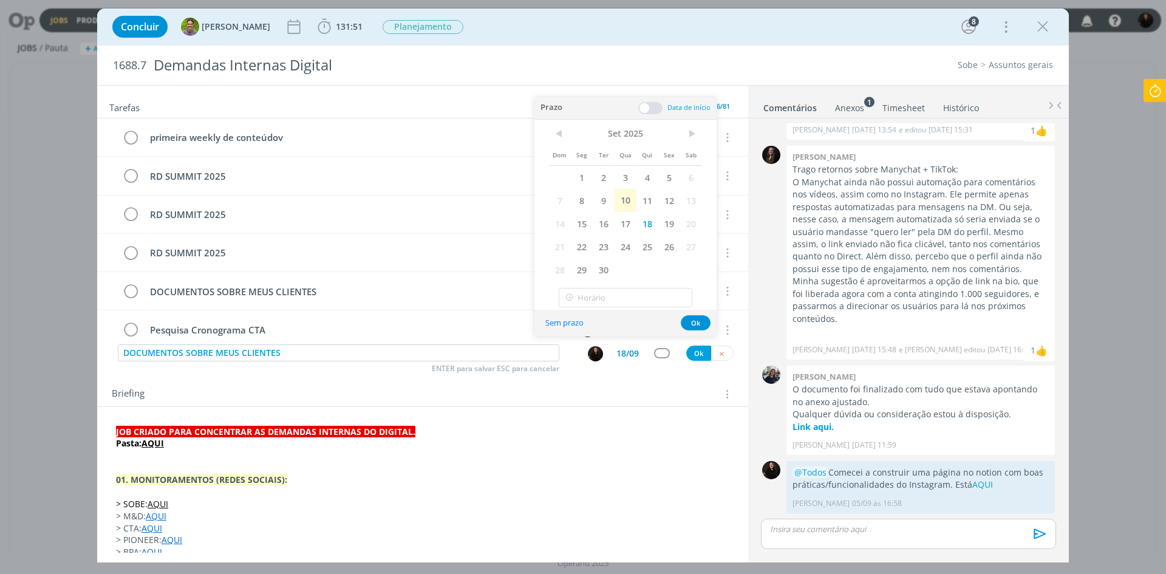
click at [644, 108] on span at bounding box center [650, 108] width 24 height 12
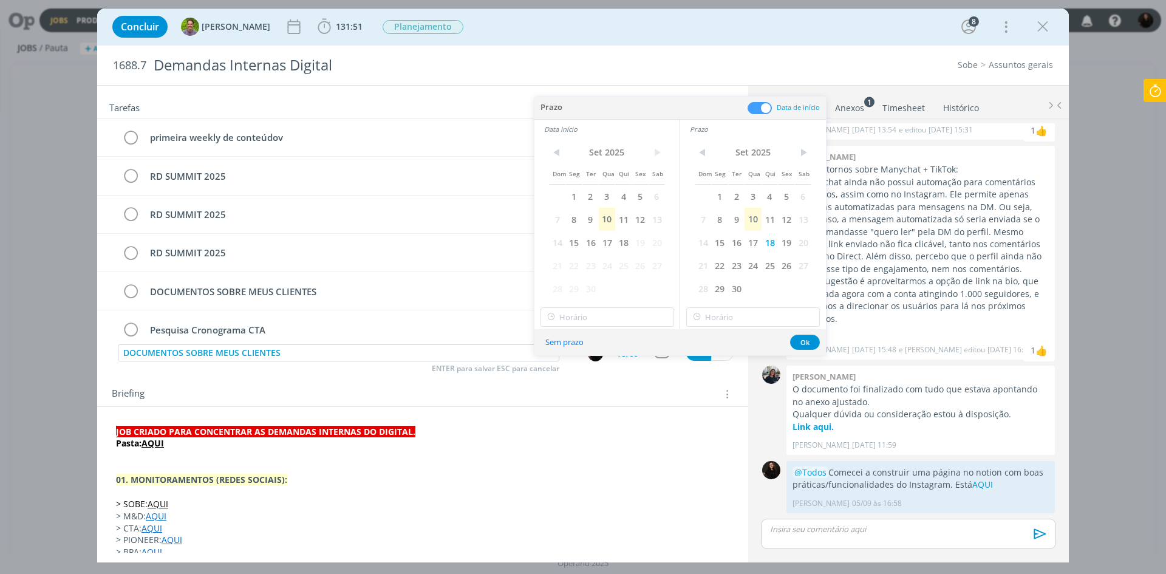
drag, startPoint x: 619, startPoint y: 242, endPoint x: 604, endPoint y: 291, distance: 51.1
click at [620, 242] on span "18" at bounding box center [623, 242] width 16 height 23
click at [598, 315] on input "12:00" at bounding box center [607, 316] width 134 height 19
click at [594, 341] on div "15:00" at bounding box center [609, 336] width 136 height 22
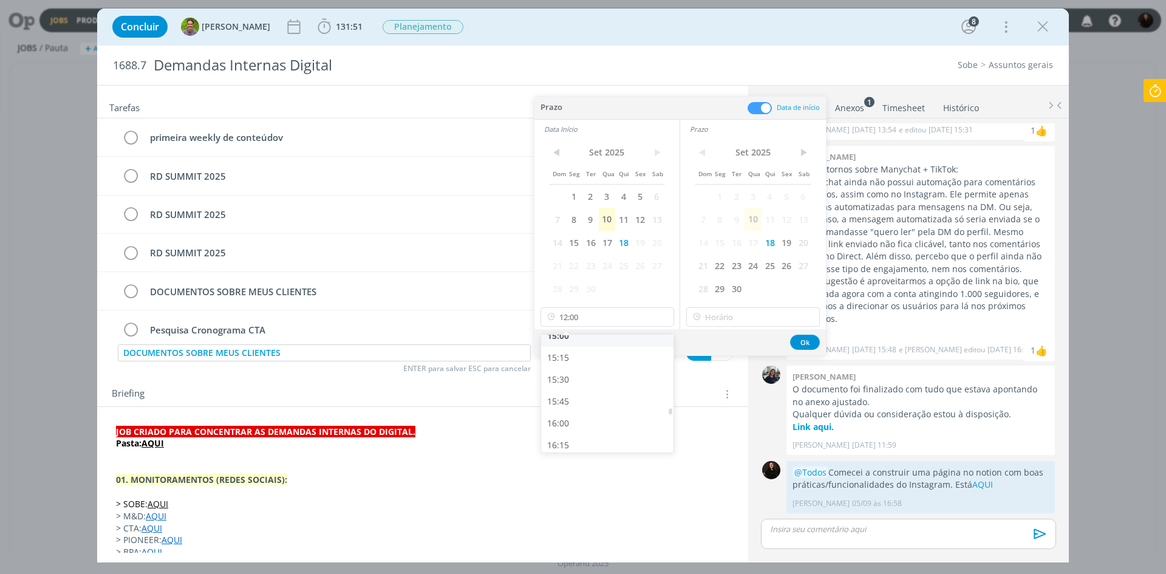
type input "15:00"
click at [704, 313] on icon at bounding box center [696, 316] width 15 height 19
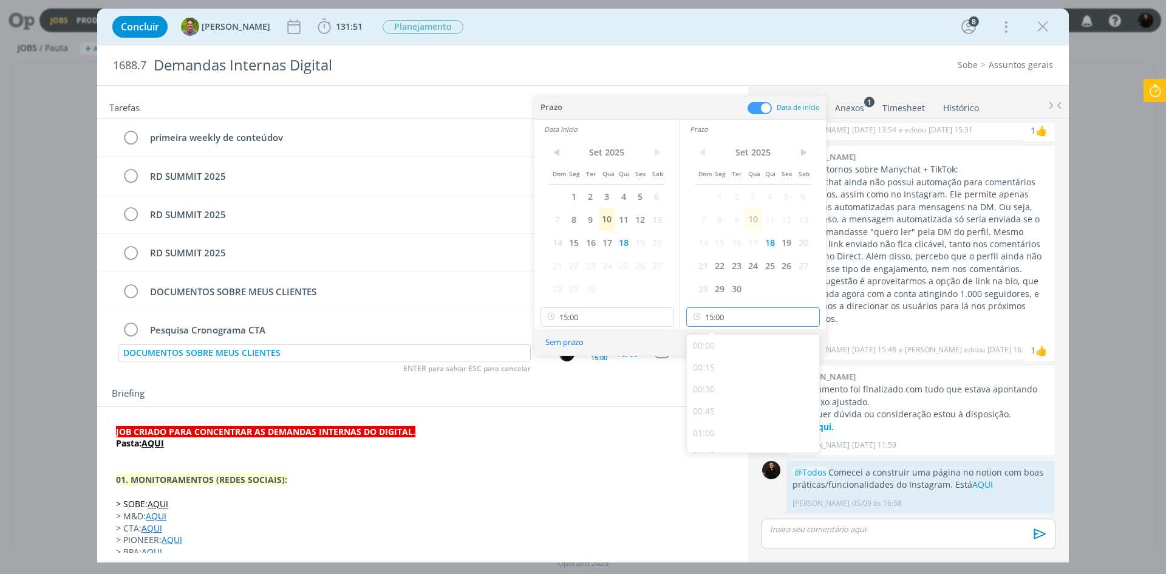
click at [709, 313] on input "15:00" at bounding box center [753, 316] width 134 height 19
click at [720, 417] on div "17:30" at bounding box center [755, 414] width 136 height 22
type input "17:30"
click at [806, 337] on button "Ok" at bounding box center [805, 342] width 30 height 15
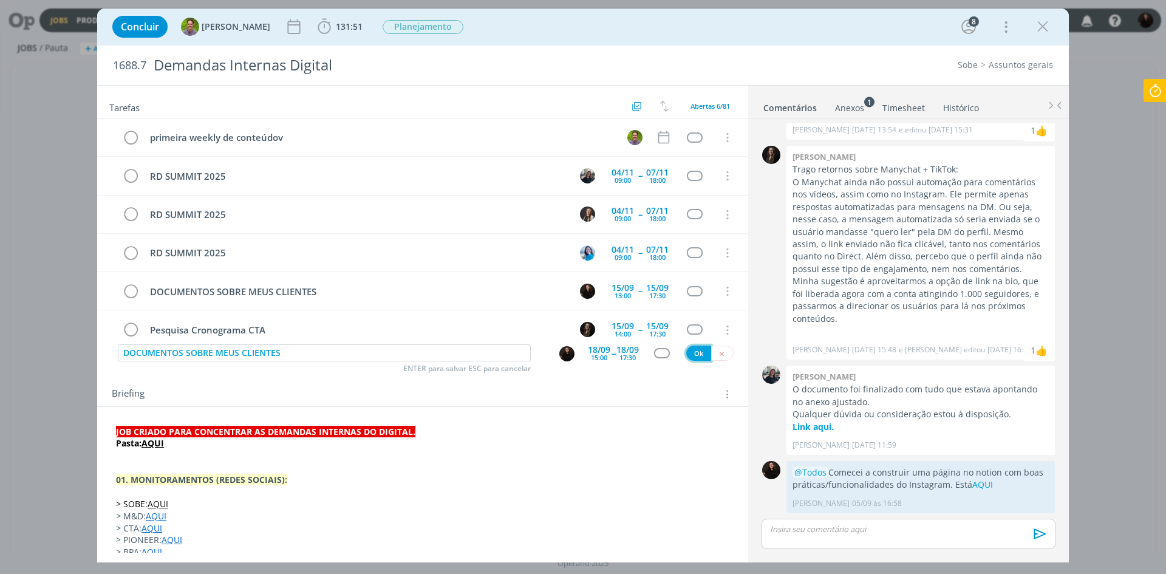
click at [686, 354] on button "Ok" at bounding box center [698, 352] width 25 height 15
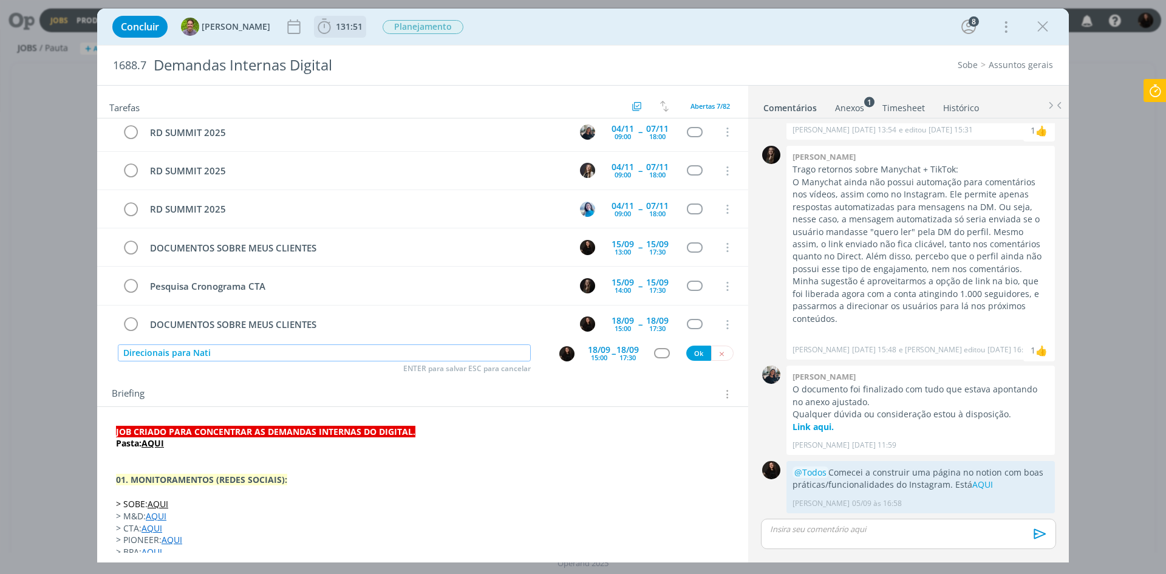
type input "Direcionais para Nati"
click at [588, 351] on div "18/09" at bounding box center [599, 349] width 22 height 9
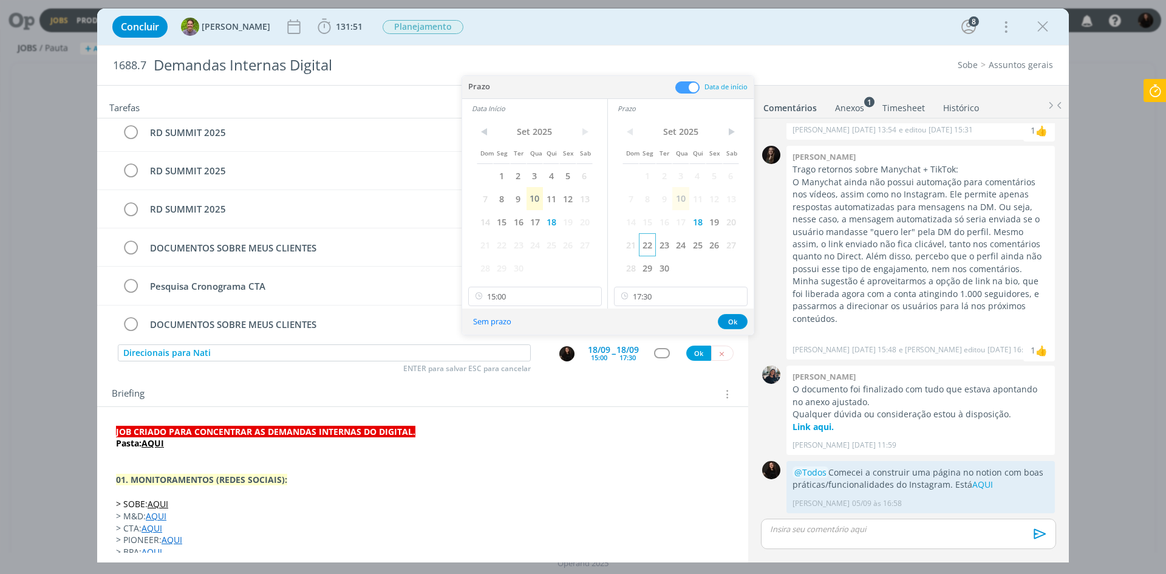
click at [654, 241] on span "22" at bounding box center [647, 244] width 16 height 23
click at [503, 243] on span "22" at bounding box center [501, 244] width 16 height 23
click at [511, 299] on input "15:00" at bounding box center [535, 296] width 134 height 19
click at [519, 366] on div "13:00" at bounding box center [537, 364] width 136 height 22
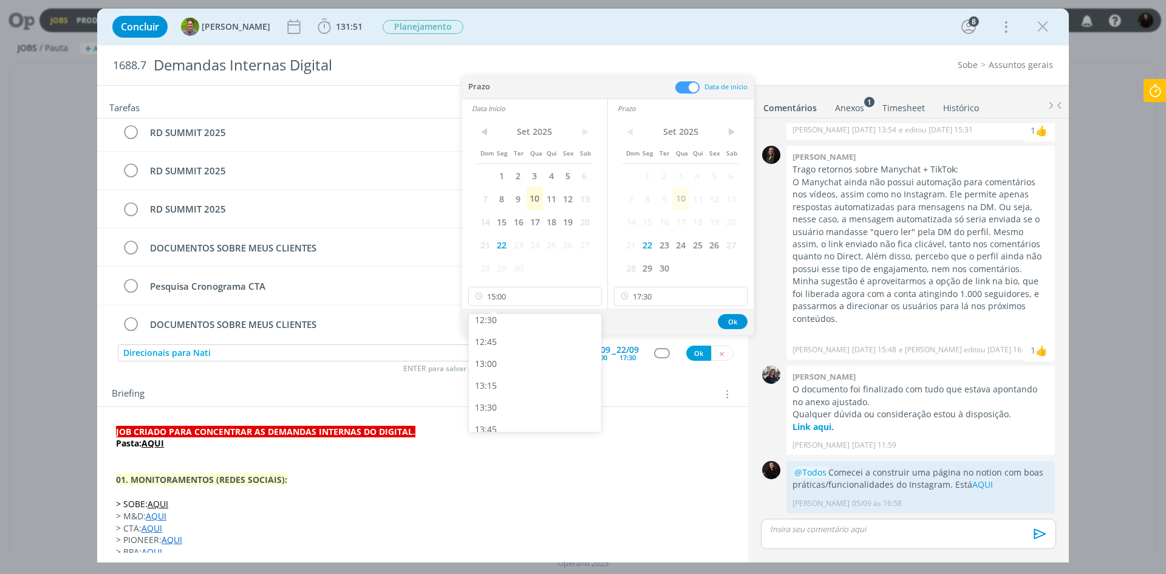
type input "13:00"
click at [730, 318] on button "Ok" at bounding box center [733, 321] width 30 height 15
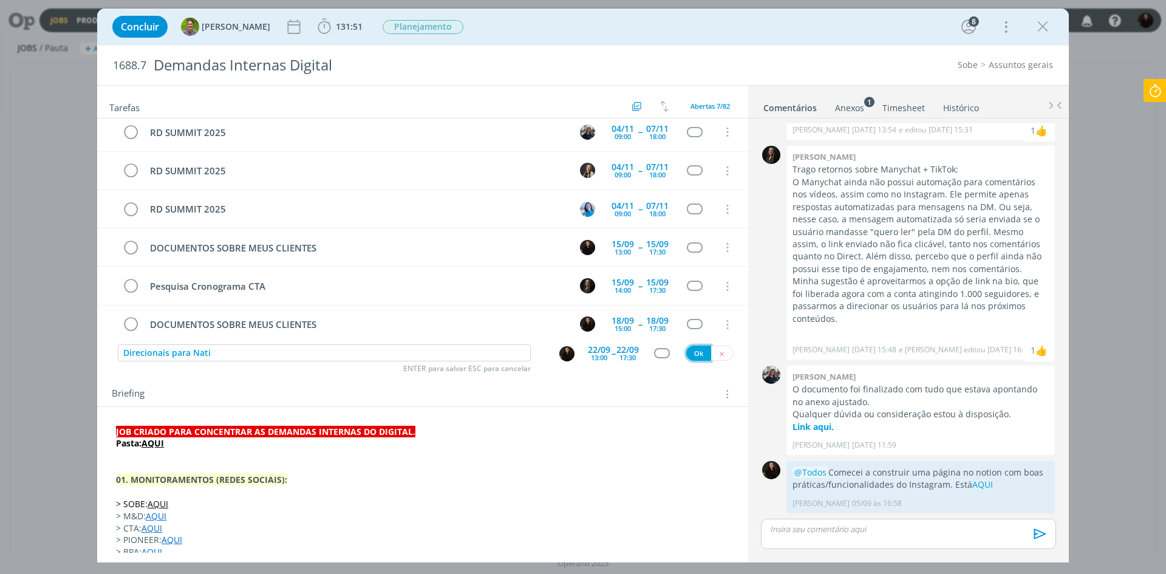
click at [687, 355] on button "Ok" at bounding box center [698, 352] width 25 height 15
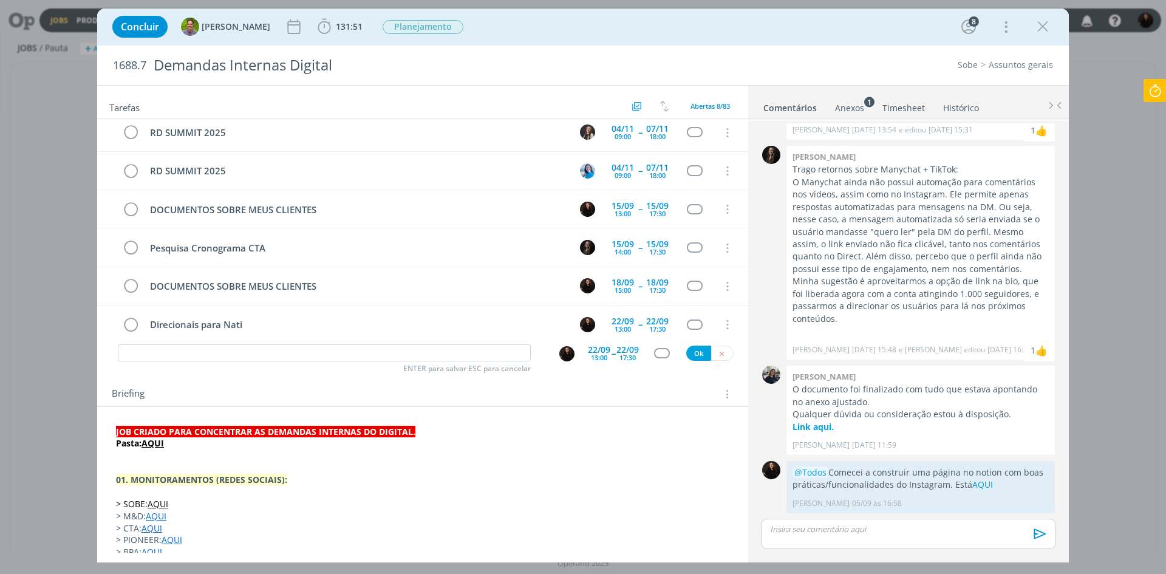
click at [1163, 94] on icon at bounding box center [1155, 91] width 22 height 24
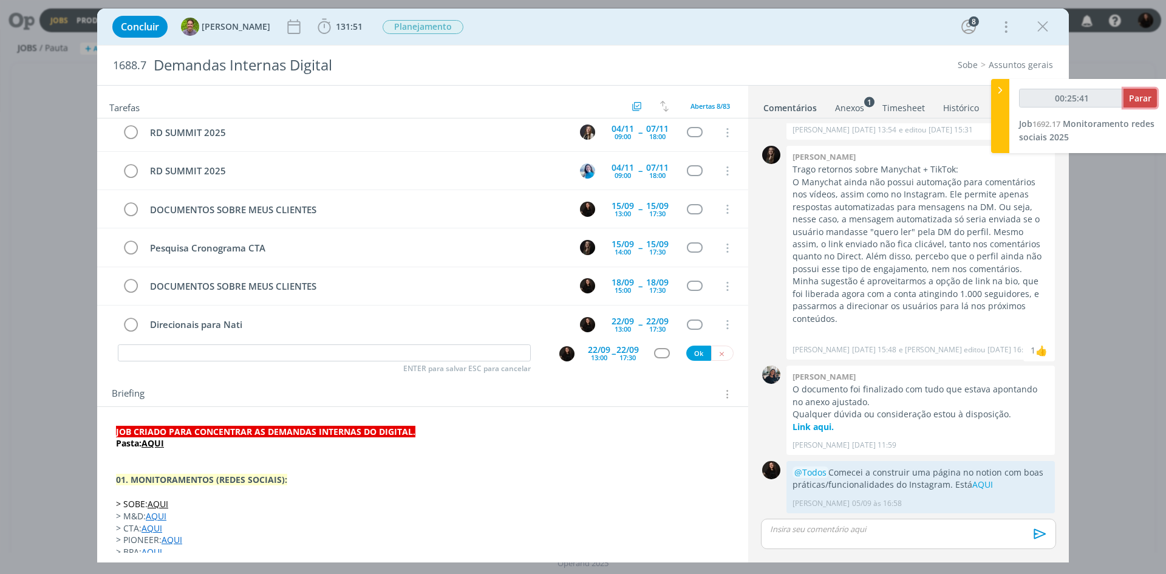
type input "00:25:42"
click at [1146, 98] on span "Parar" at bounding box center [1140, 98] width 22 height 12
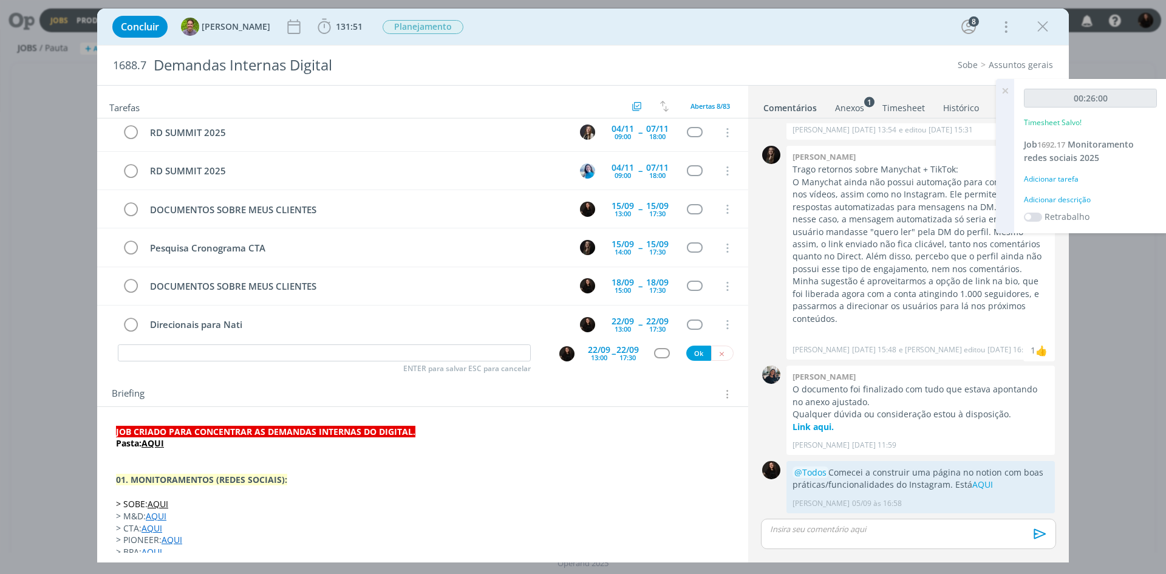
click at [1086, 197] on div "Adicionar descrição" at bounding box center [1090, 199] width 133 height 11
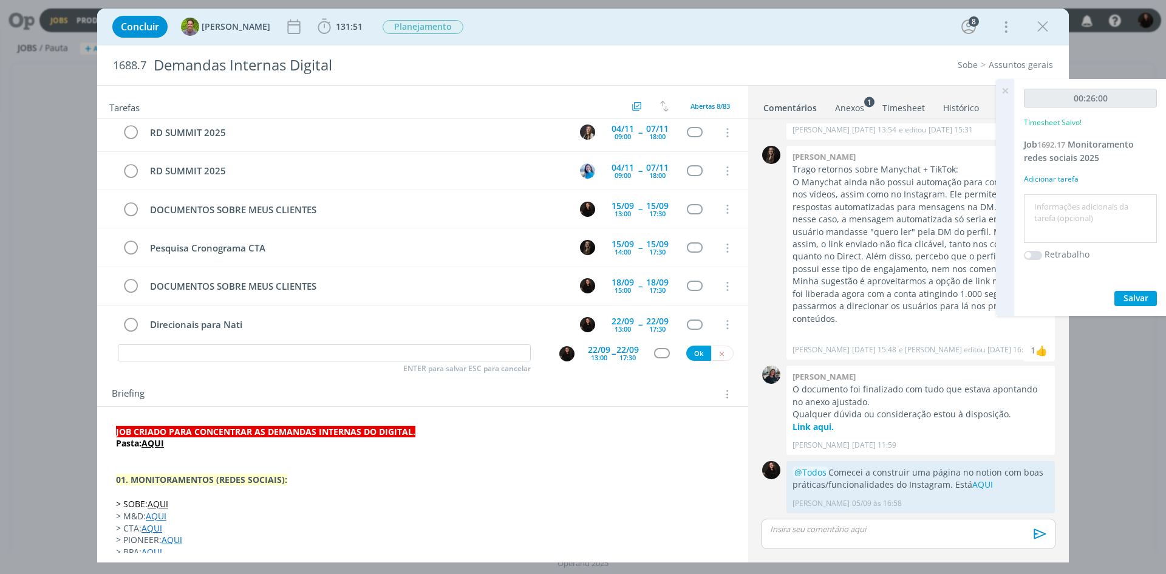
click at [1087, 215] on textarea at bounding box center [1090, 218] width 127 height 43
type textarea "M"
type textarea "m"
type textarea "monitoramento diário"
click at [1140, 298] on span "Salvar" at bounding box center [1135, 298] width 25 height 12
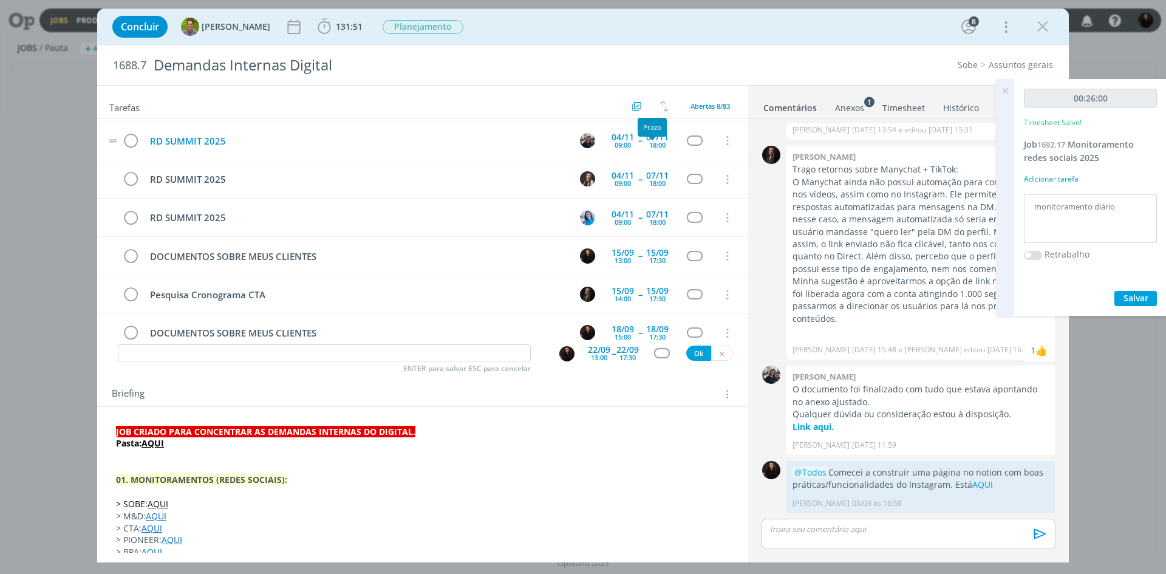
scroll to position [0, 0]
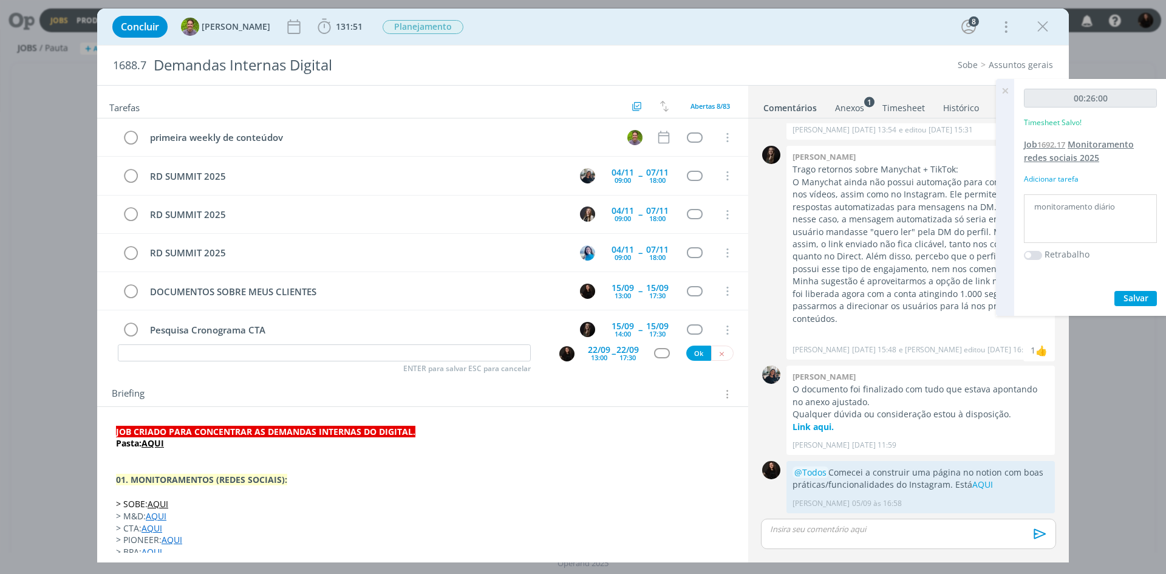
click at [1049, 160] on span "Monitoramento redes sociais 2025" at bounding box center [1079, 150] width 110 height 25
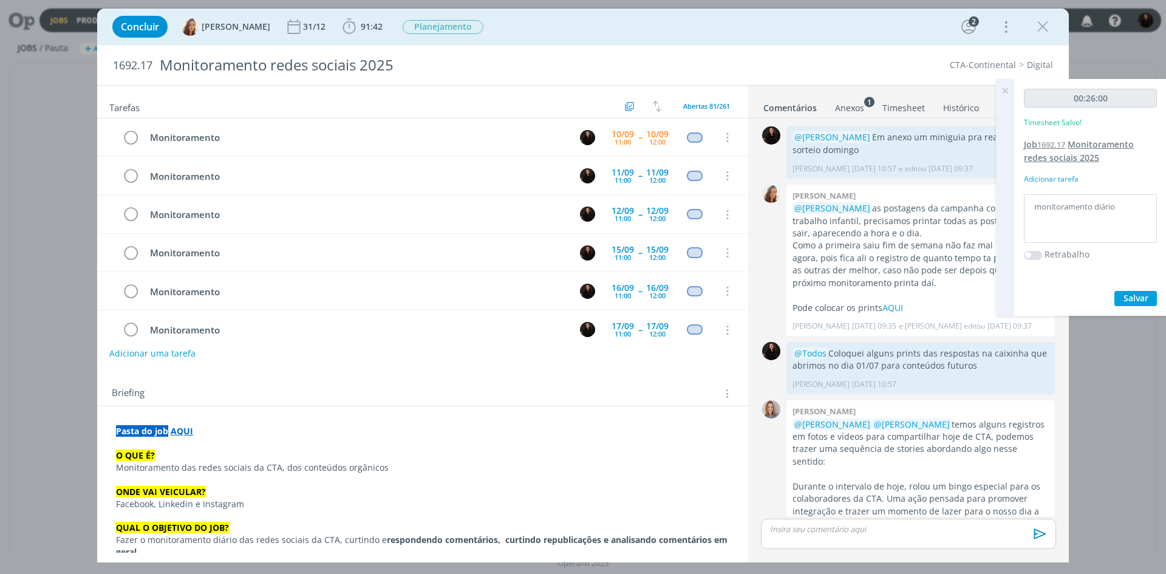
scroll to position [505, 0]
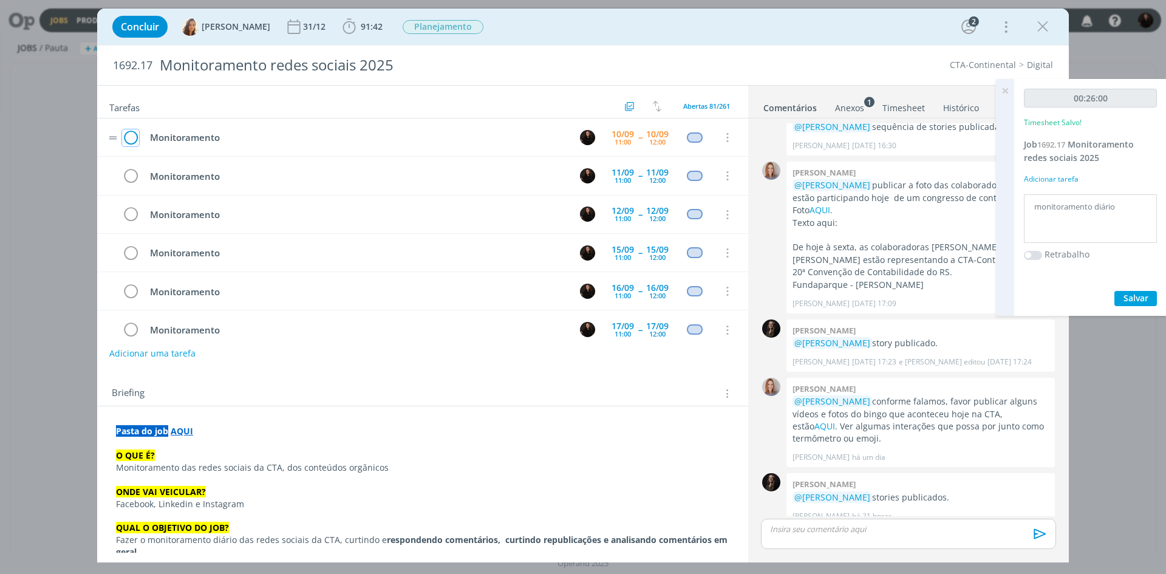
click at [131, 139] on icon "dialog" at bounding box center [130, 138] width 17 height 18
click at [1008, 95] on icon at bounding box center [1005, 91] width 22 height 24
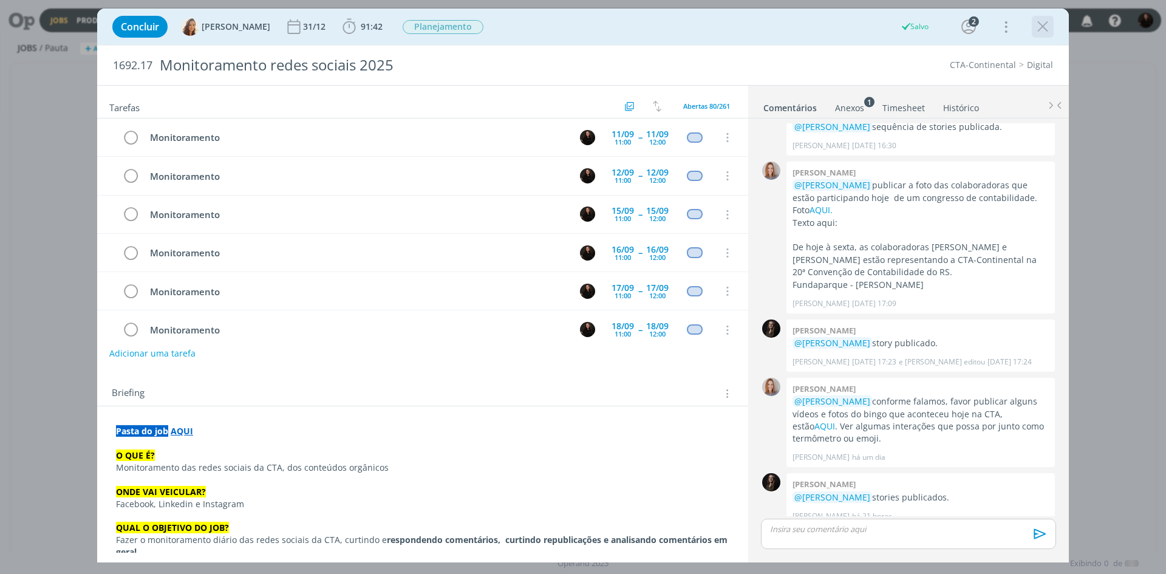
click at [1042, 30] on icon "dialog" at bounding box center [1042, 27] width 18 height 18
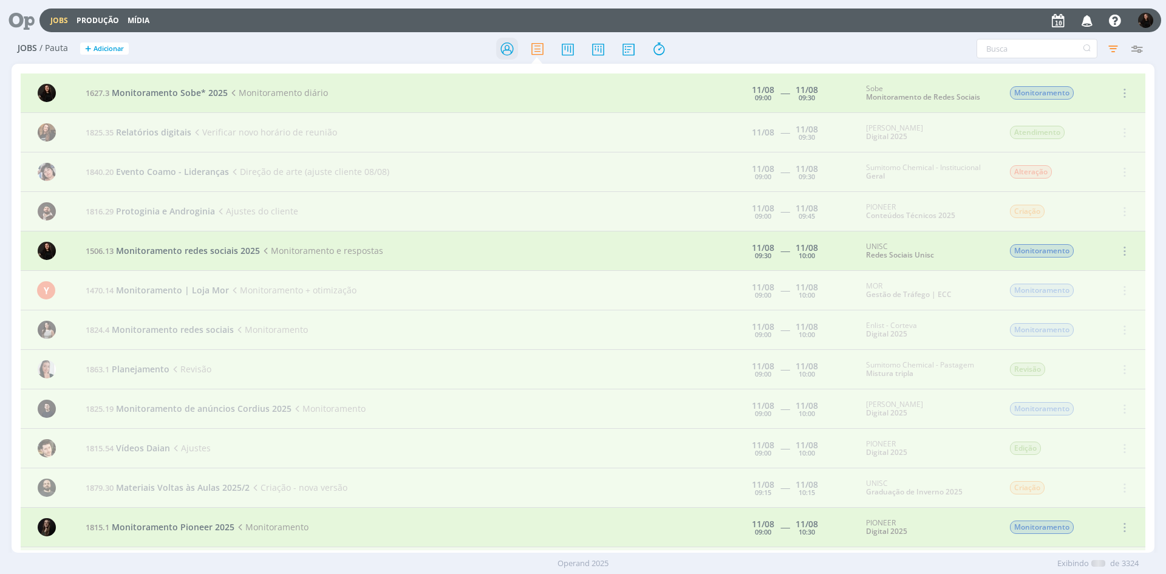
click at [506, 43] on icon at bounding box center [507, 49] width 22 height 24
